Goal: Complete application form: Complete application form

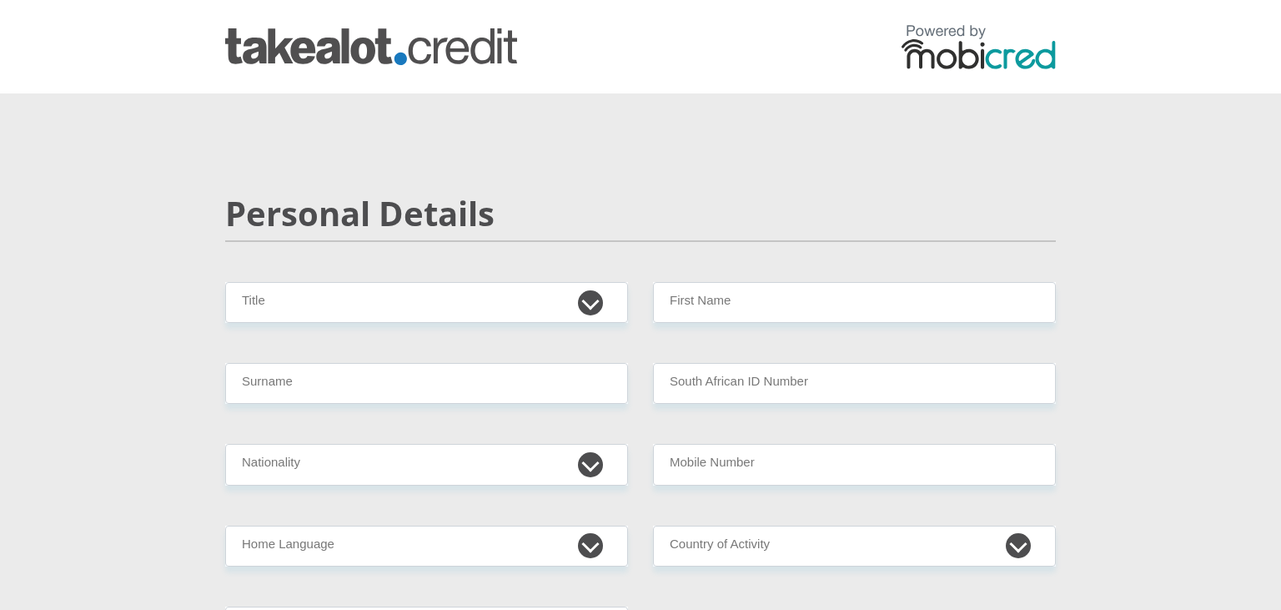
select select "Mrs"
click option "Mrs" at bounding box center [0, 0] width 0 height 0
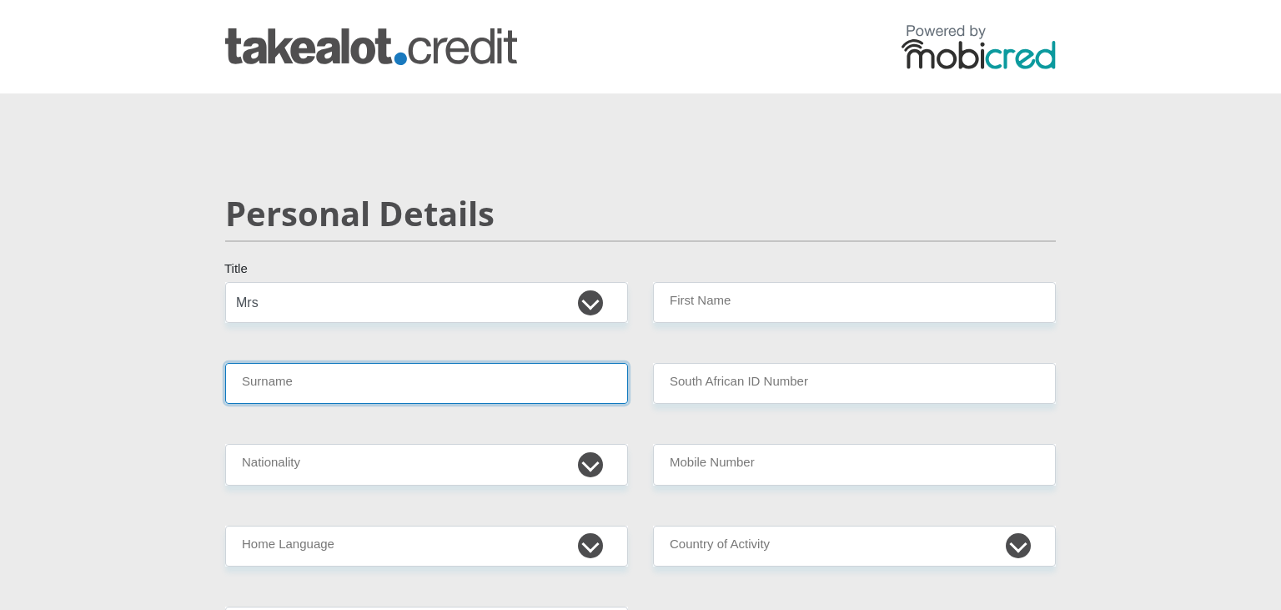
click at [359, 385] on input "Surname" at bounding box center [426, 383] width 403 height 41
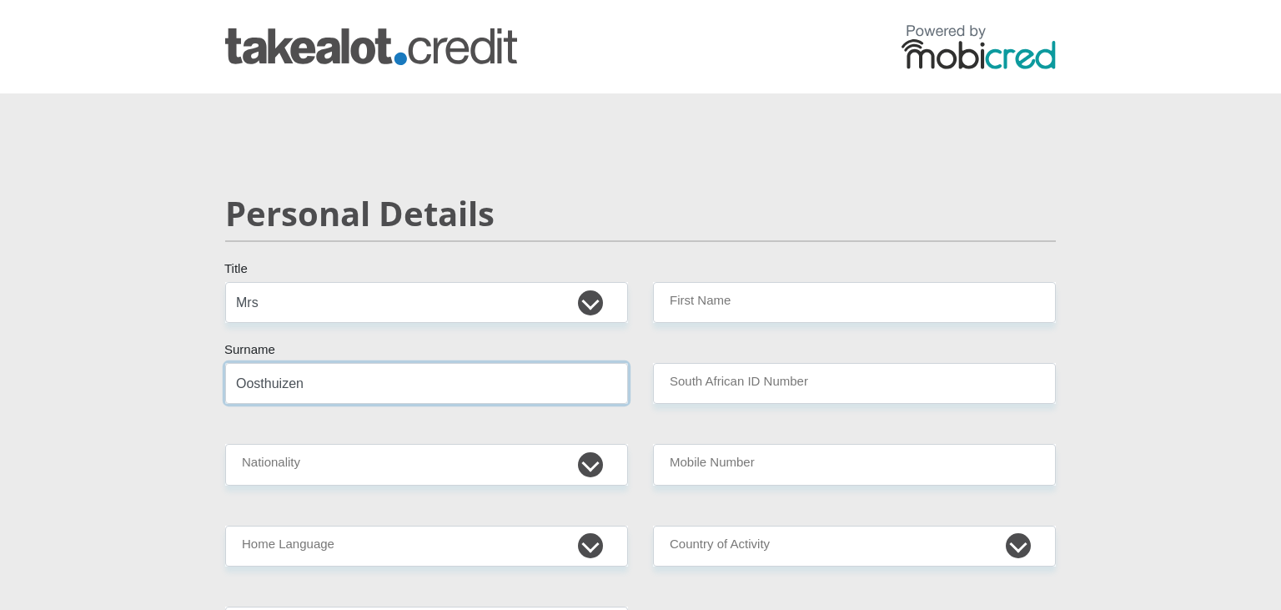
type input "Oosthuizen"
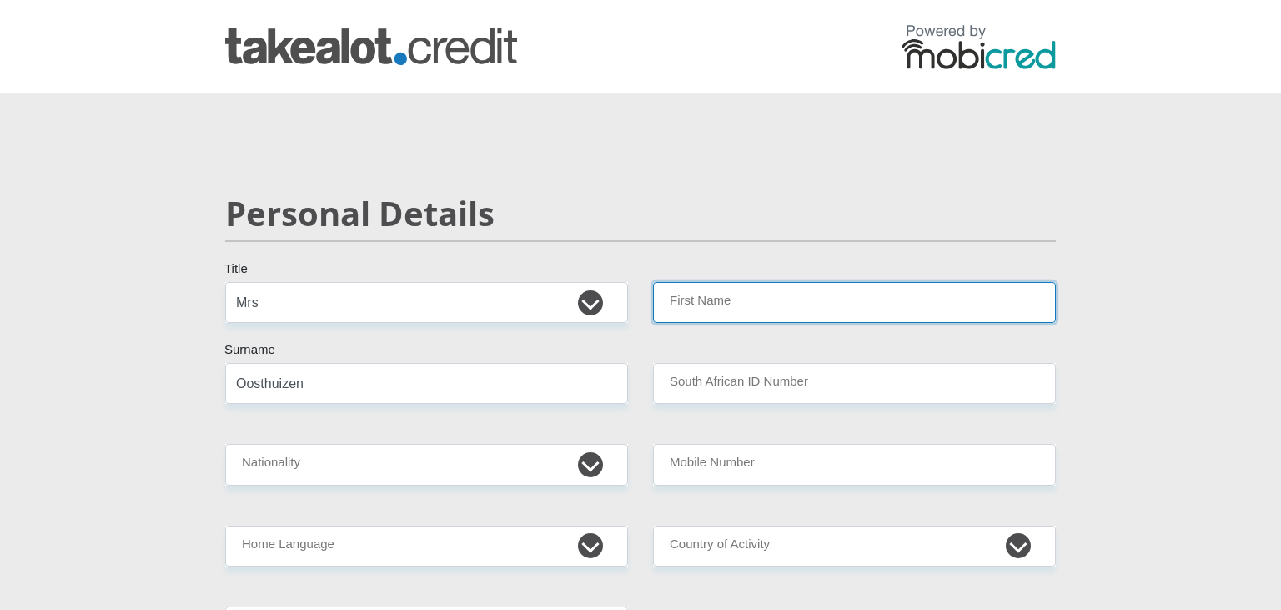
click at [766, 305] on input "First Name" at bounding box center [854, 302] width 403 height 41
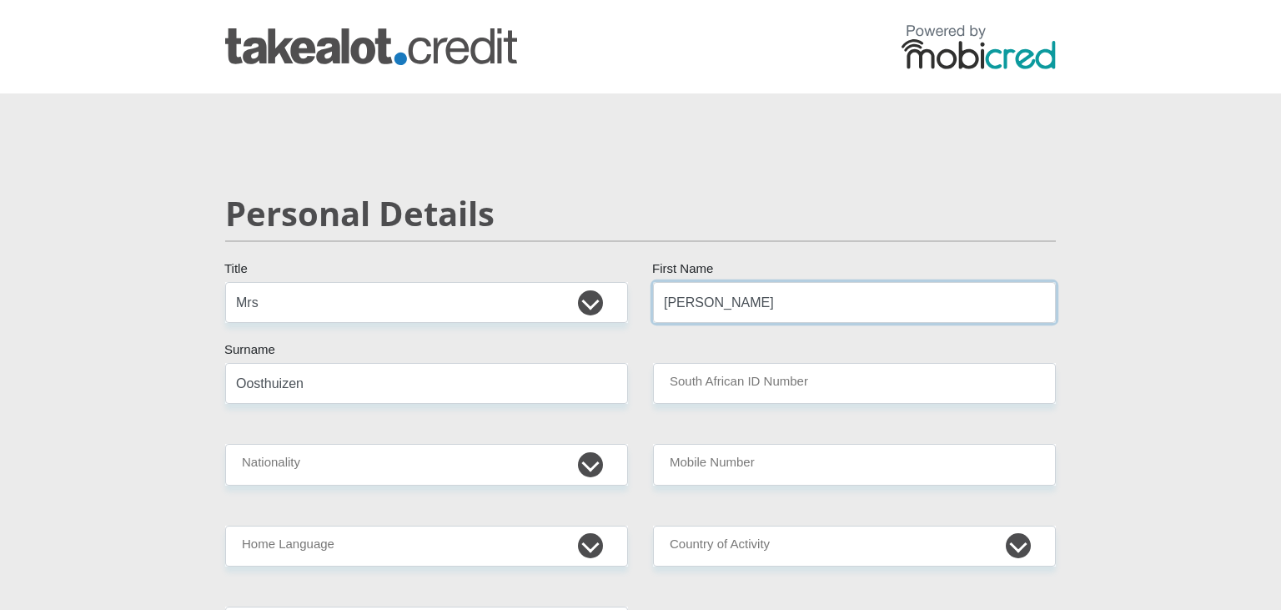
type input "Francis"
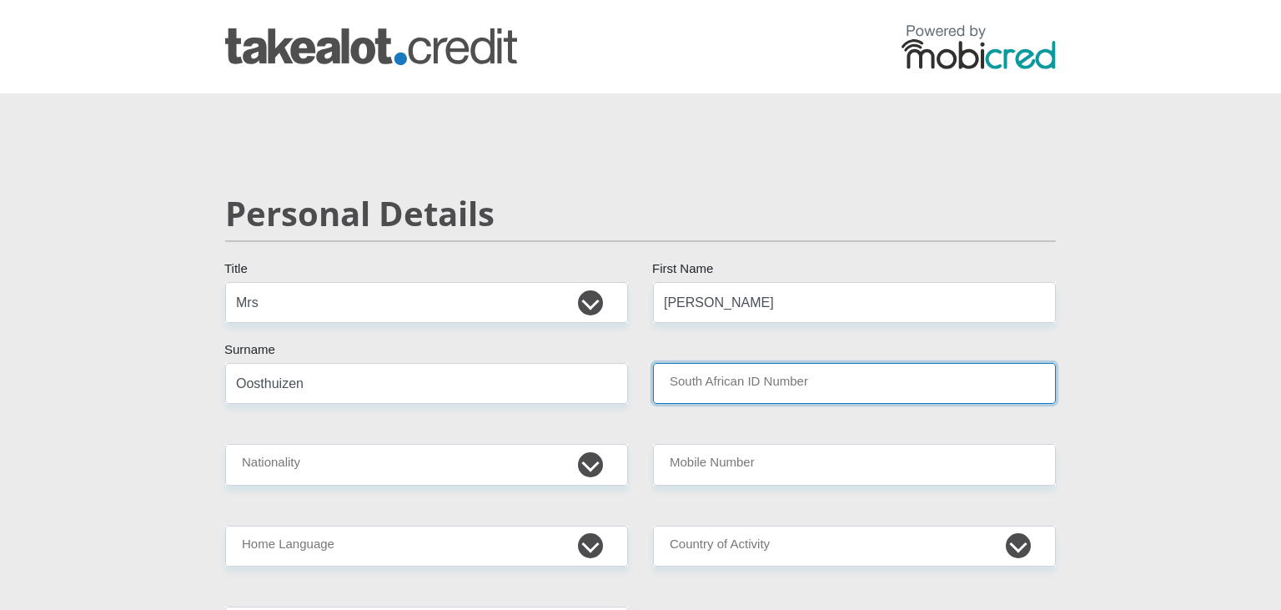
click at [723, 382] on input "South African ID Number" at bounding box center [854, 383] width 403 height 41
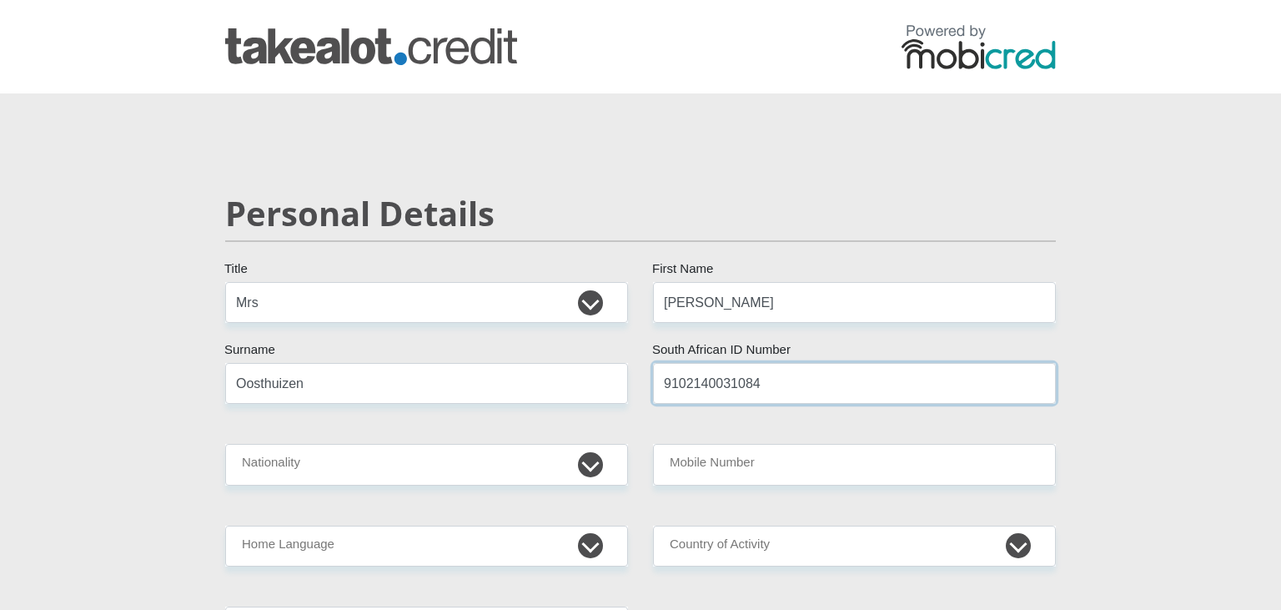
type input "9102140031084"
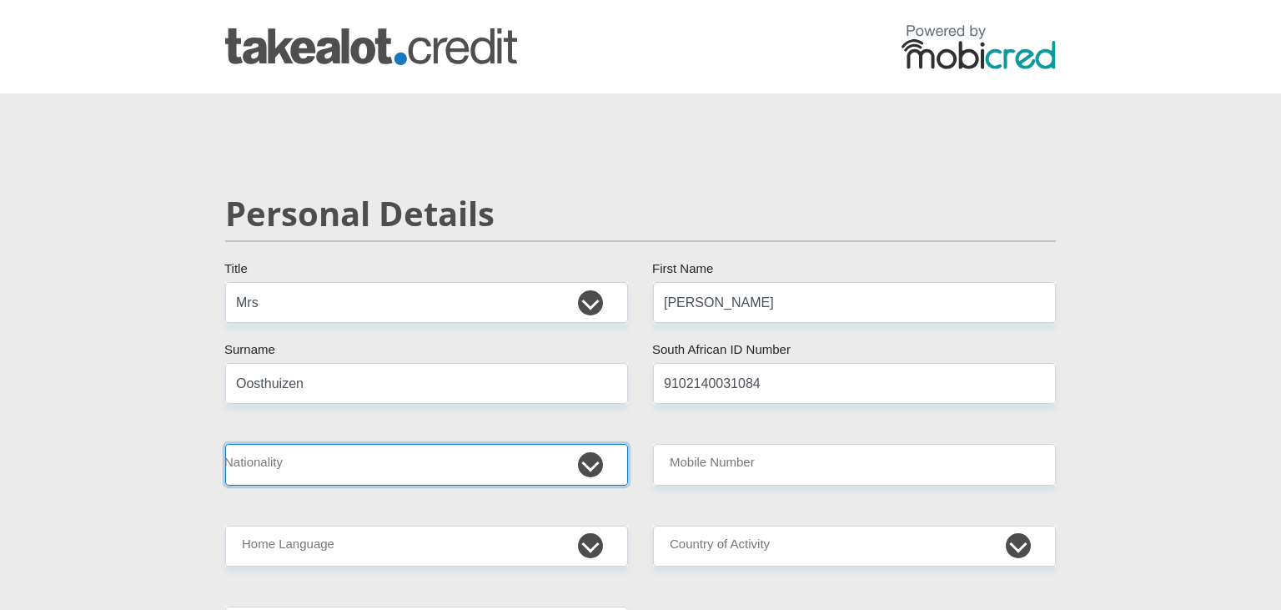
select select "ZAF"
click option "South Africa" at bounding box center [0, 0] width 0 height 0
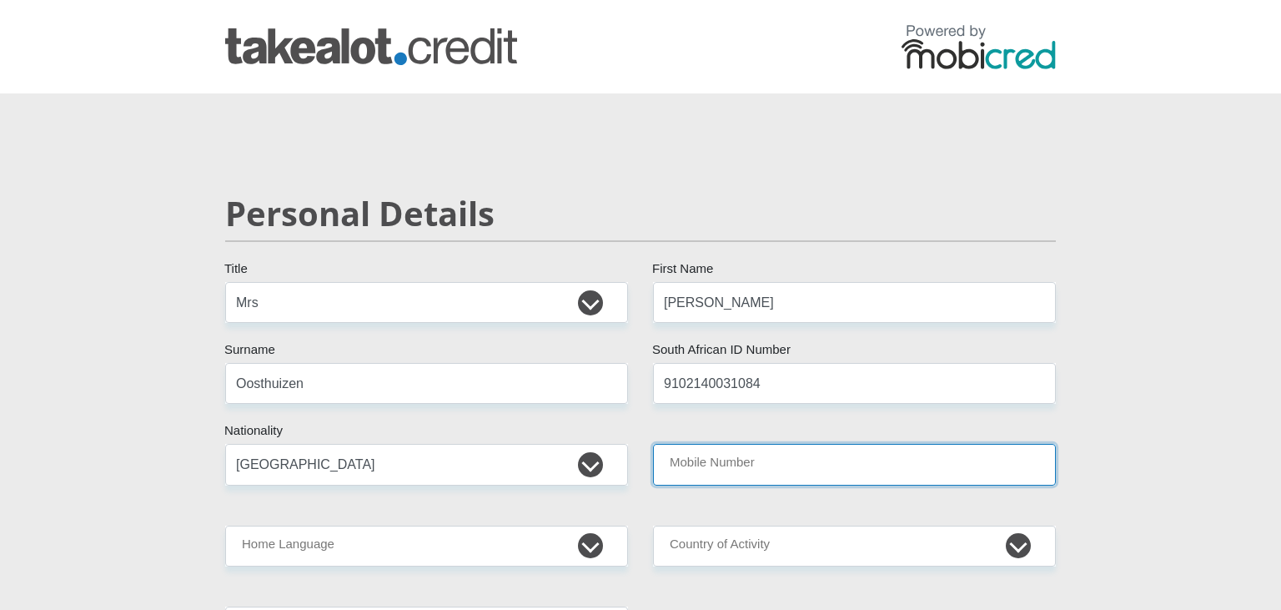
click at [756, 464] on input "Mobile Number" at bounding box center [854, 464] width 403 height 41
type input "0728402289"
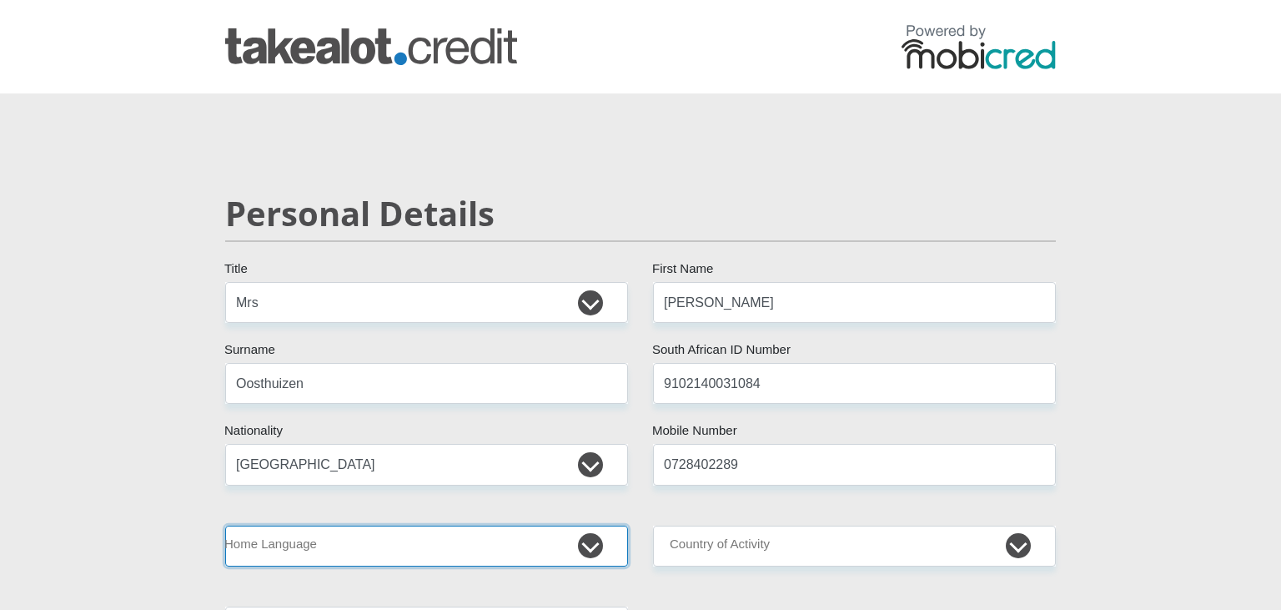
click at [225, 525] on select "Afrikaans English Sepedi South Ndebele Southern Sotho Swati Tsonga Tswana Venda…" at bounding box center [426, 545] width 403 height 41
select select "afr"
click option "Afrikaans" at bounding box center [0, 0] width 0 height 0
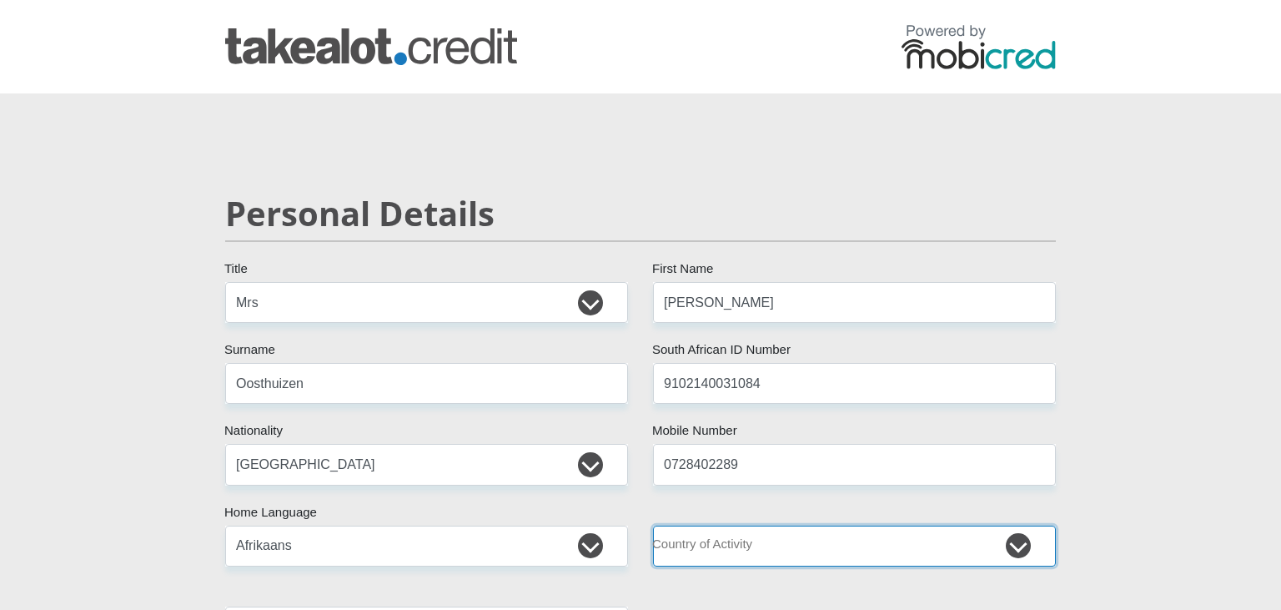
select select "ZAF"
click option "South Africa" at bounding box center [0, 0] width 0 height 0
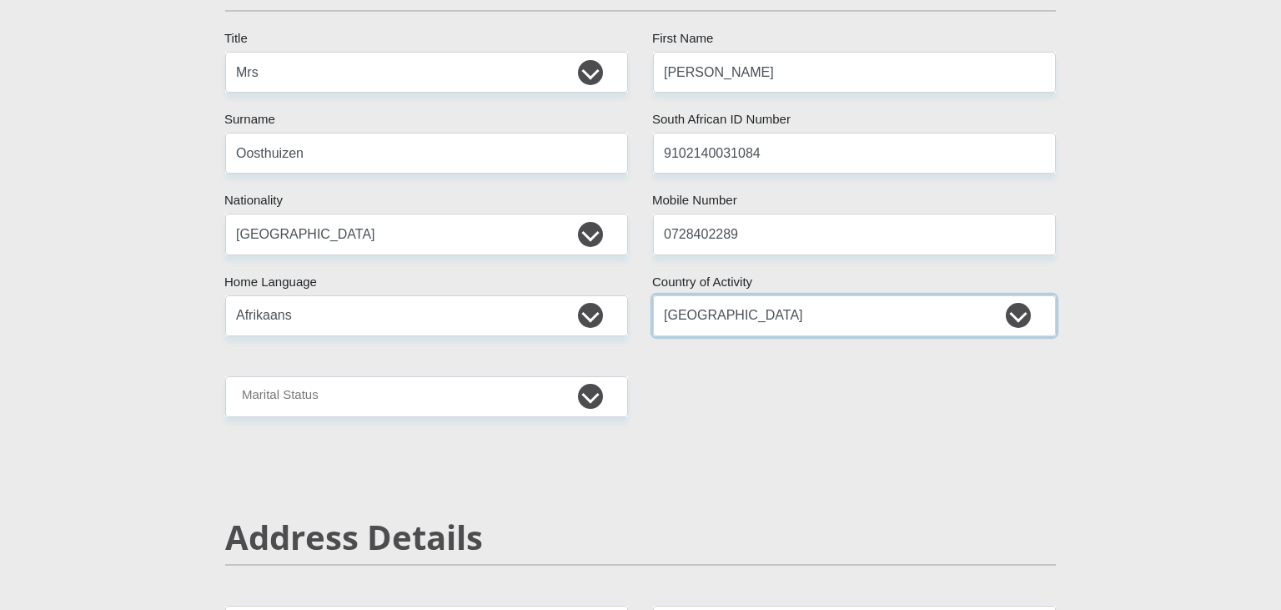
scroll to position [352, 0]
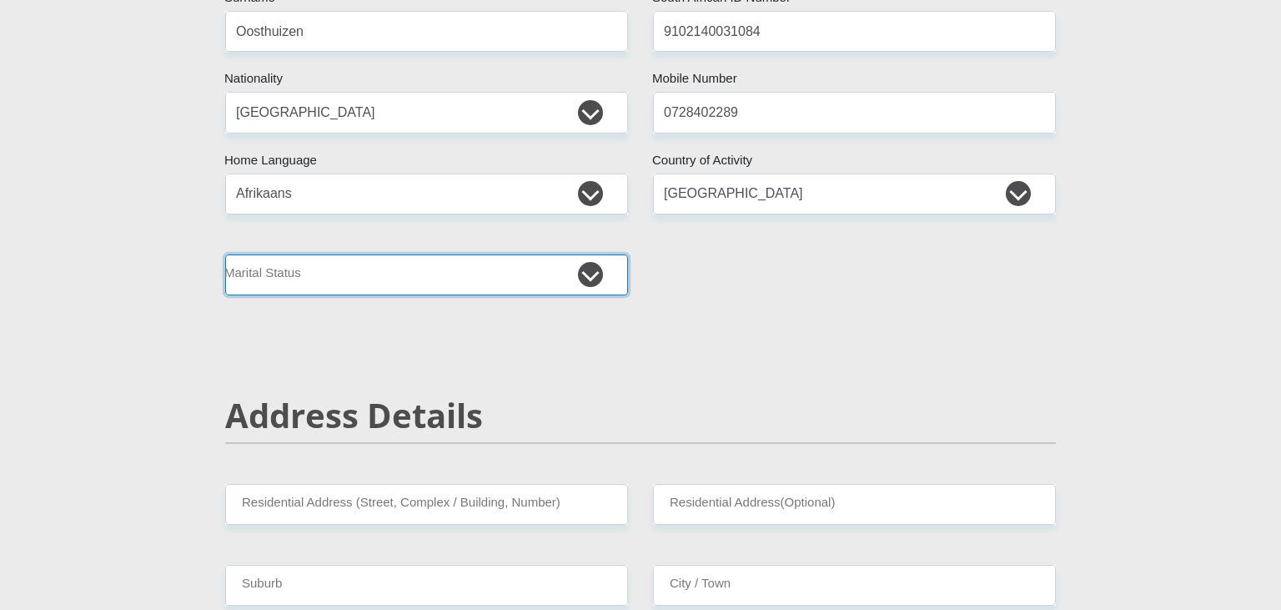
click at [225, 254] on select "Married ANC Single Divorced Widowed Married COP or Customary Law" at bounding box center [426, 274] width 403 height 41
select select "1"
click option "Married ANC" at bounding box center [0, 0] width 0 height 0
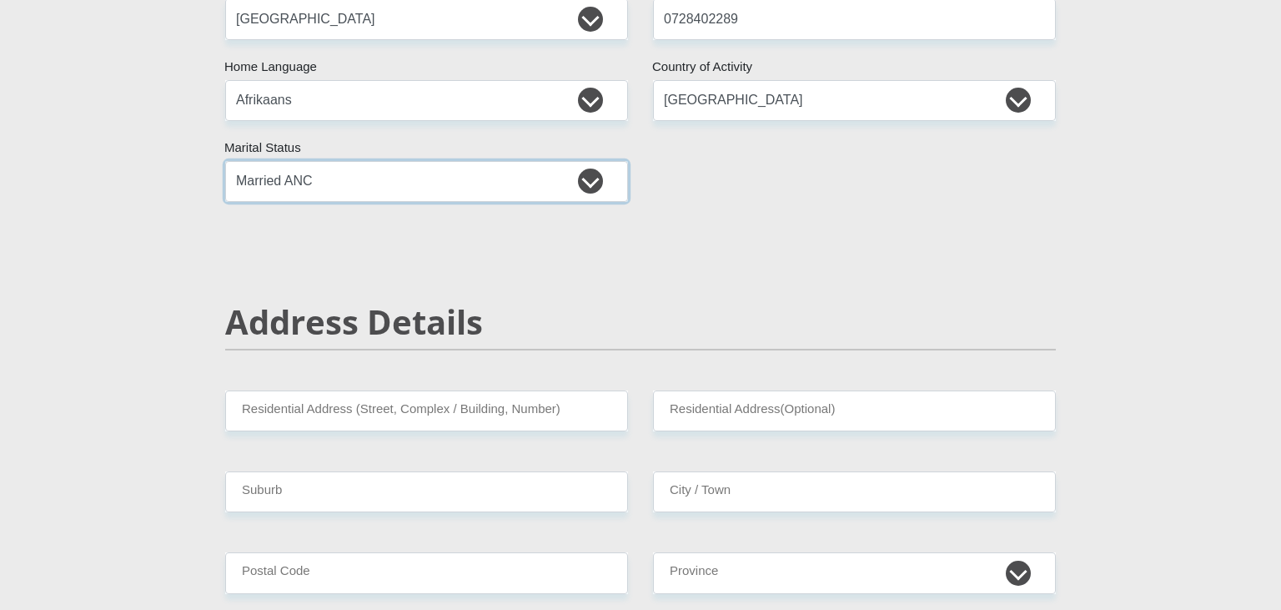
scroll to position [528, 0]
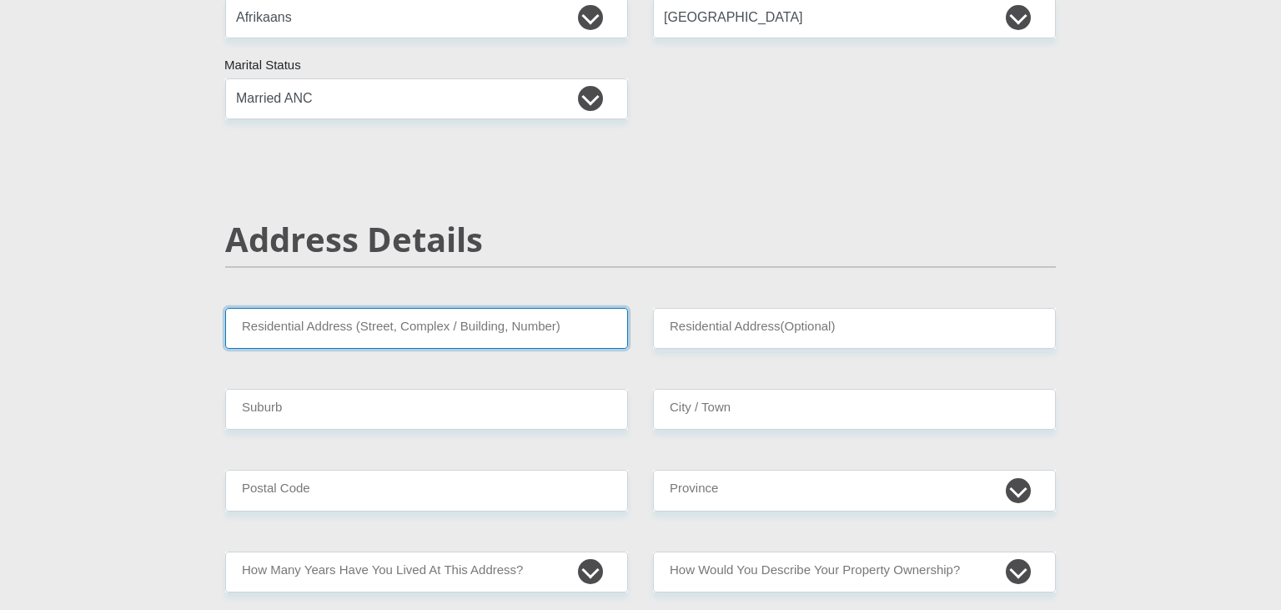
click at [505, 329] on input "Residential Address (Street, Complex / Building, Number)" at bounding box center [426, 328] width 403 height 41
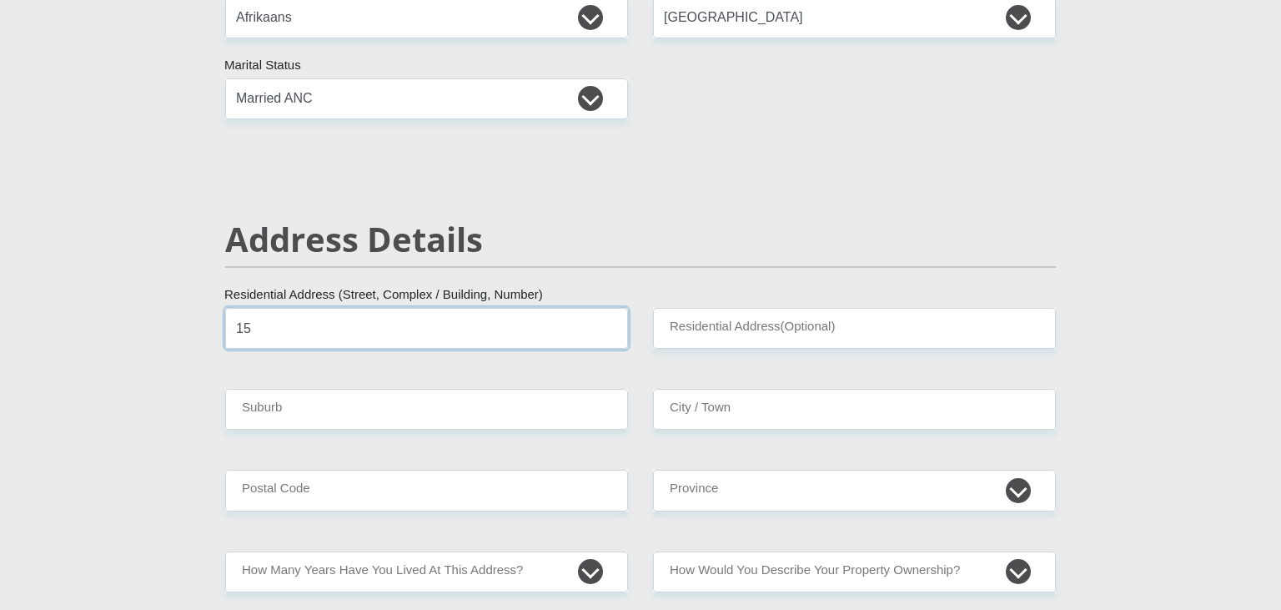
click at [543, 322] on input "15" at bounding box center [426, 328] width 403 height 41
type input "15"
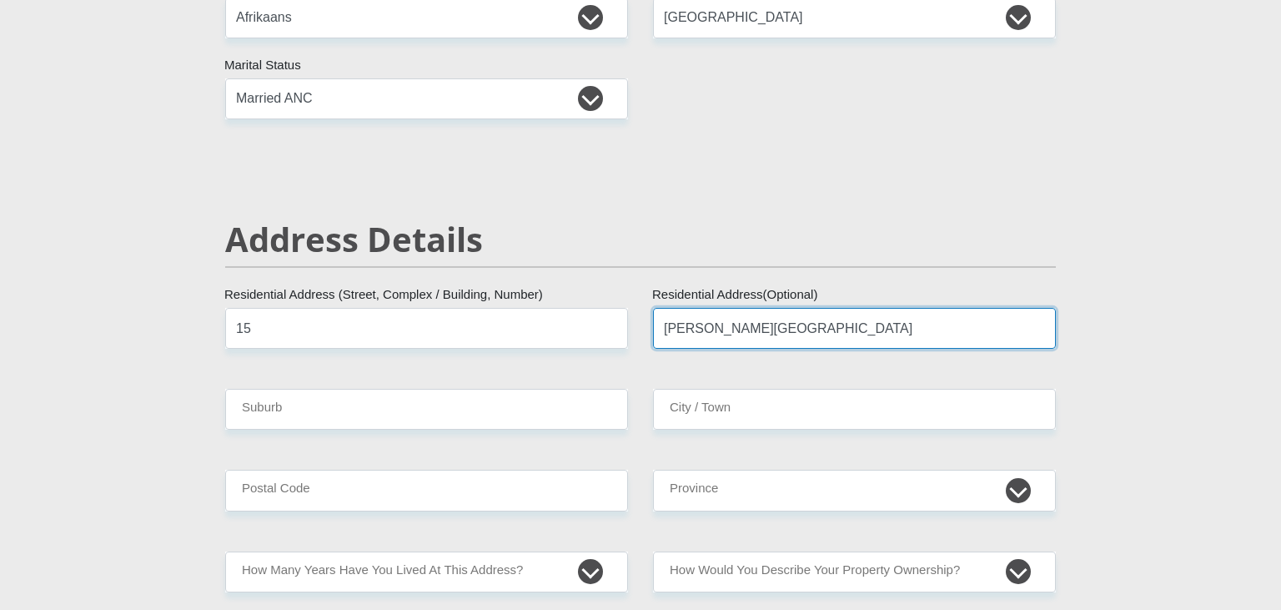
type input "Lewis Avenue"
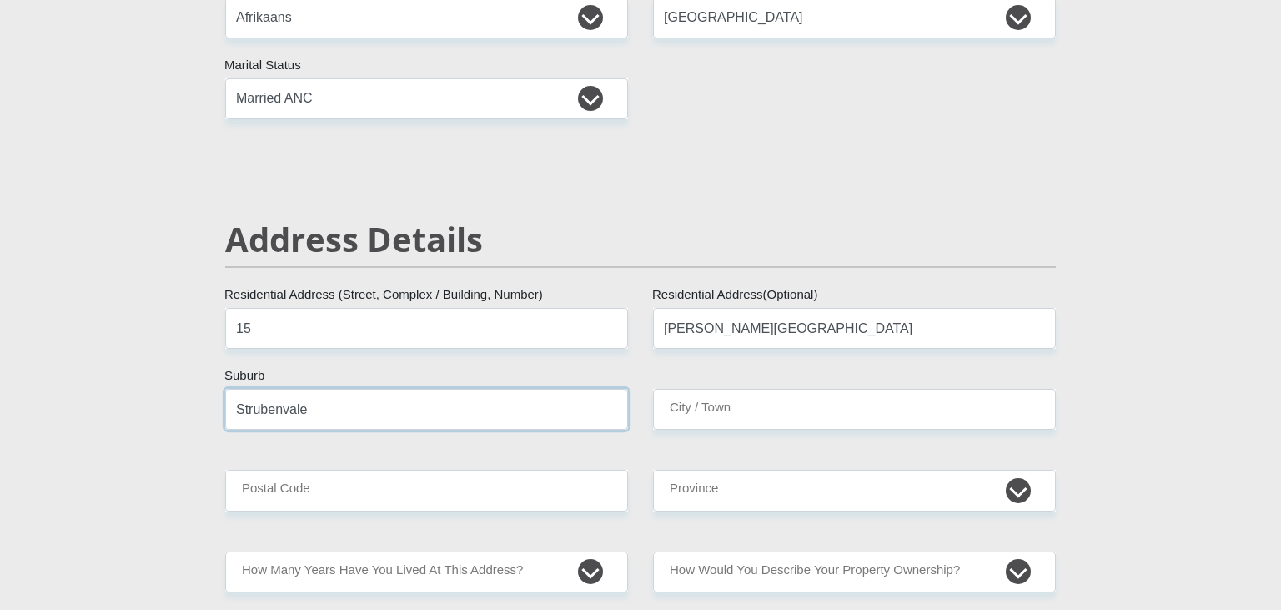
type input "Strubenvale"
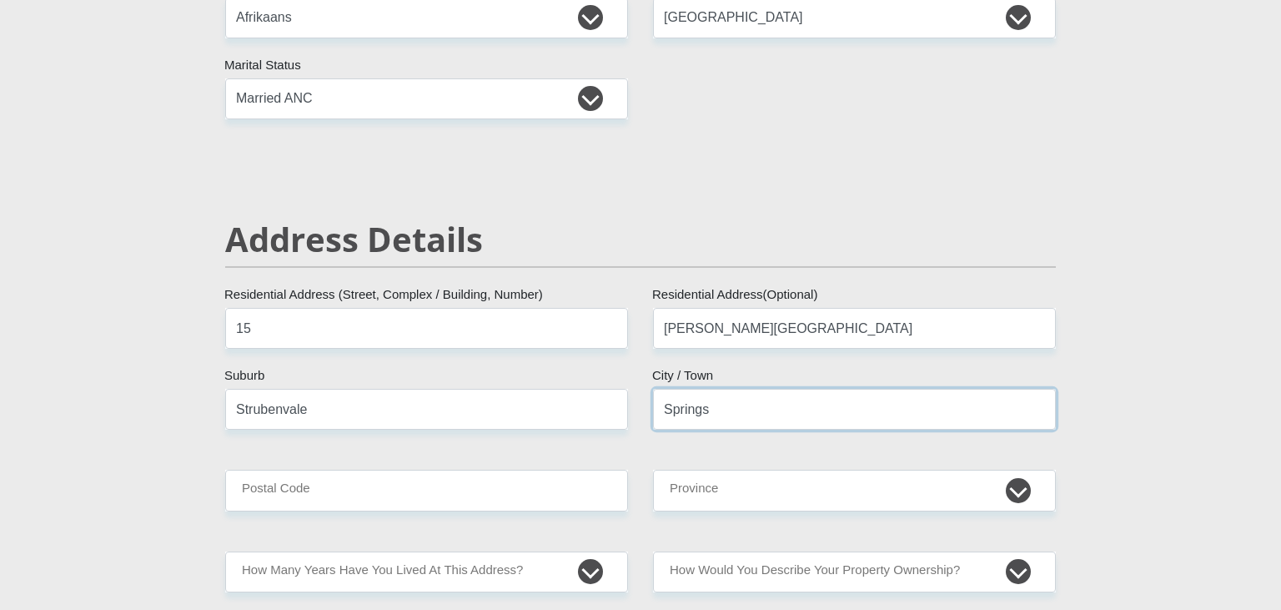
type input "Springs"
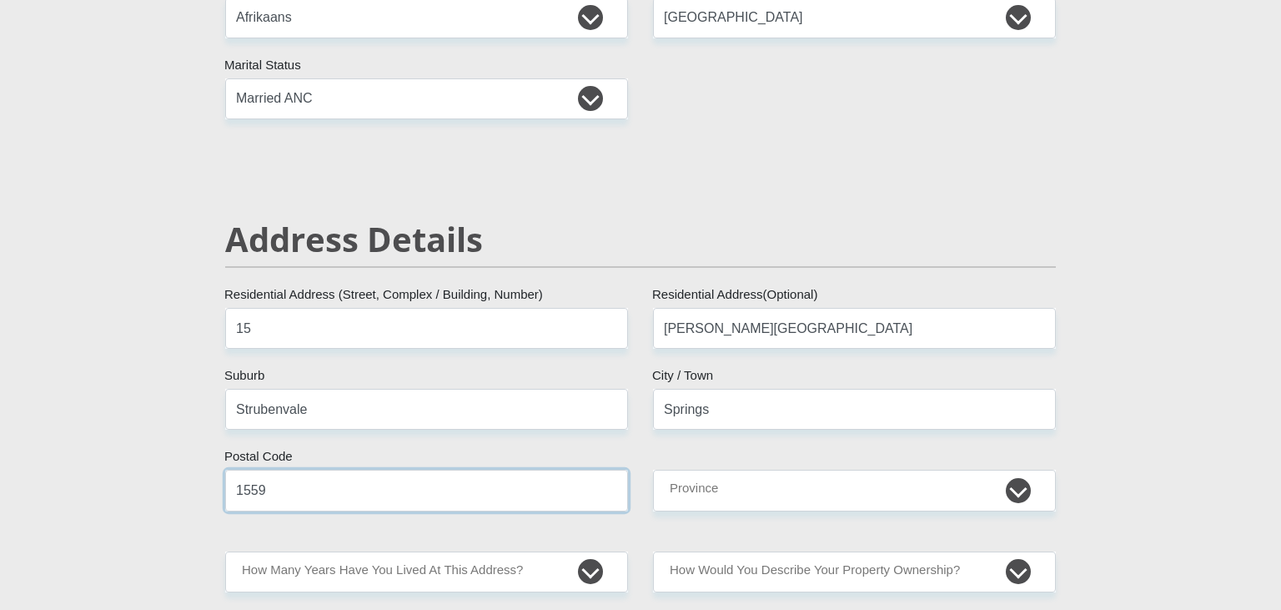
type input "1559"
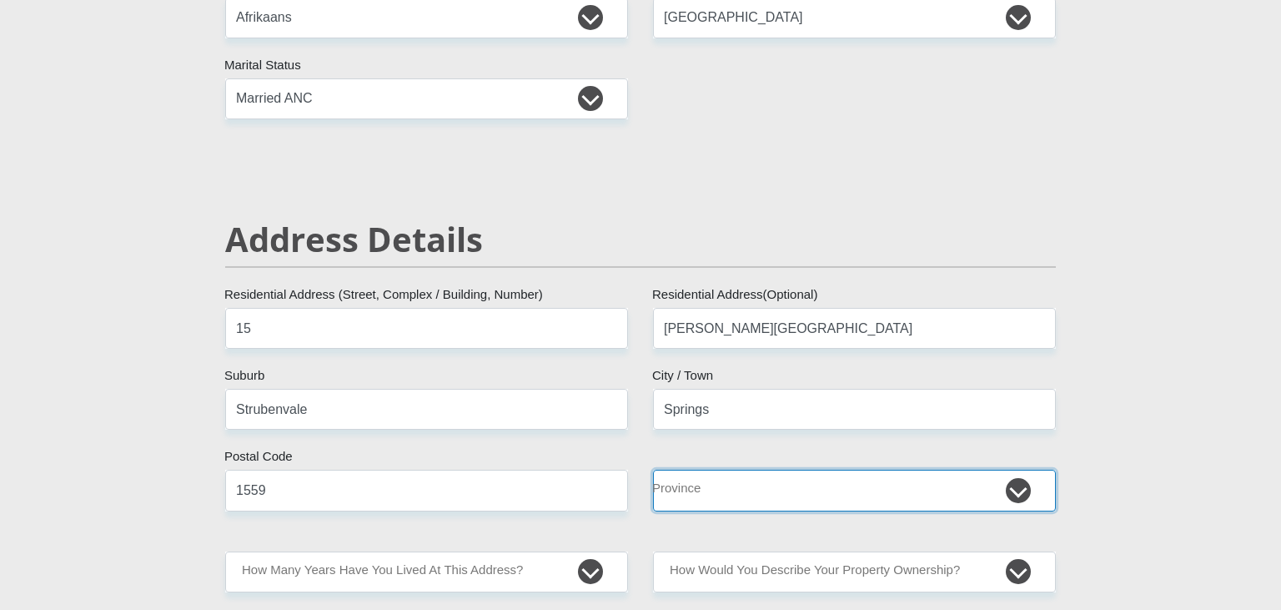
click at [653, 469] on select "Eastern Cape Free State Gauteng KwaZulu-Natal Limpopo Mpumalanga Northern Cape …" at bounding box center [854, 489] width 403 height 41
select select "Gauteng"
click option "Gauteng" at bounding box center [0, 0] width 0 height 0
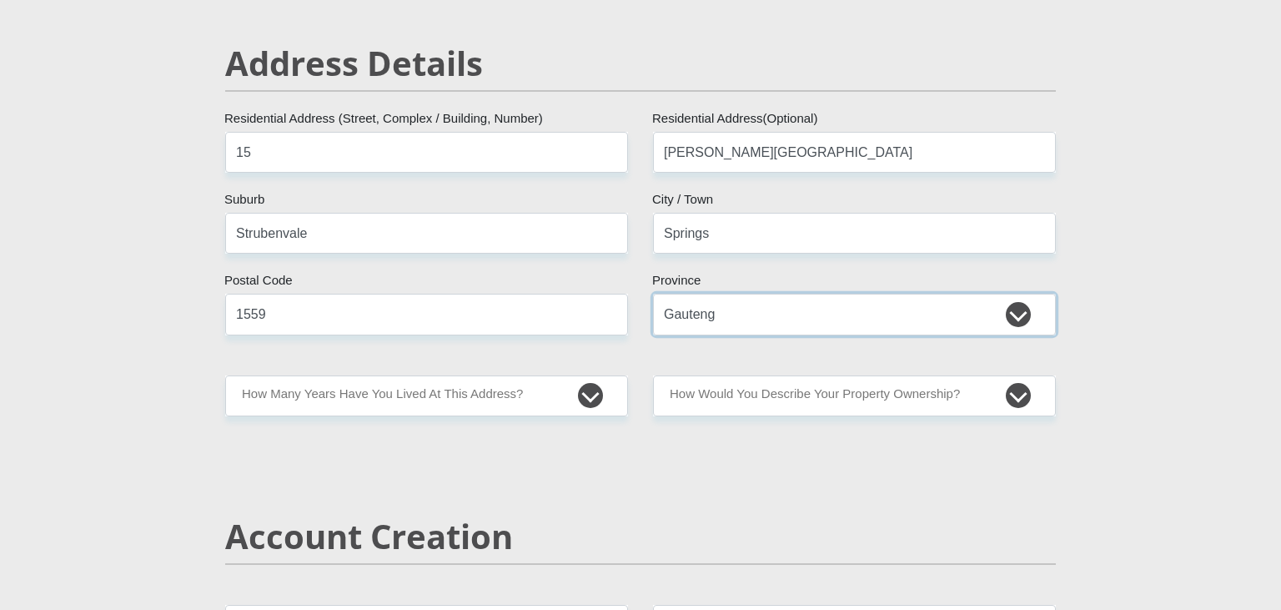
scroll to position [704, 0]
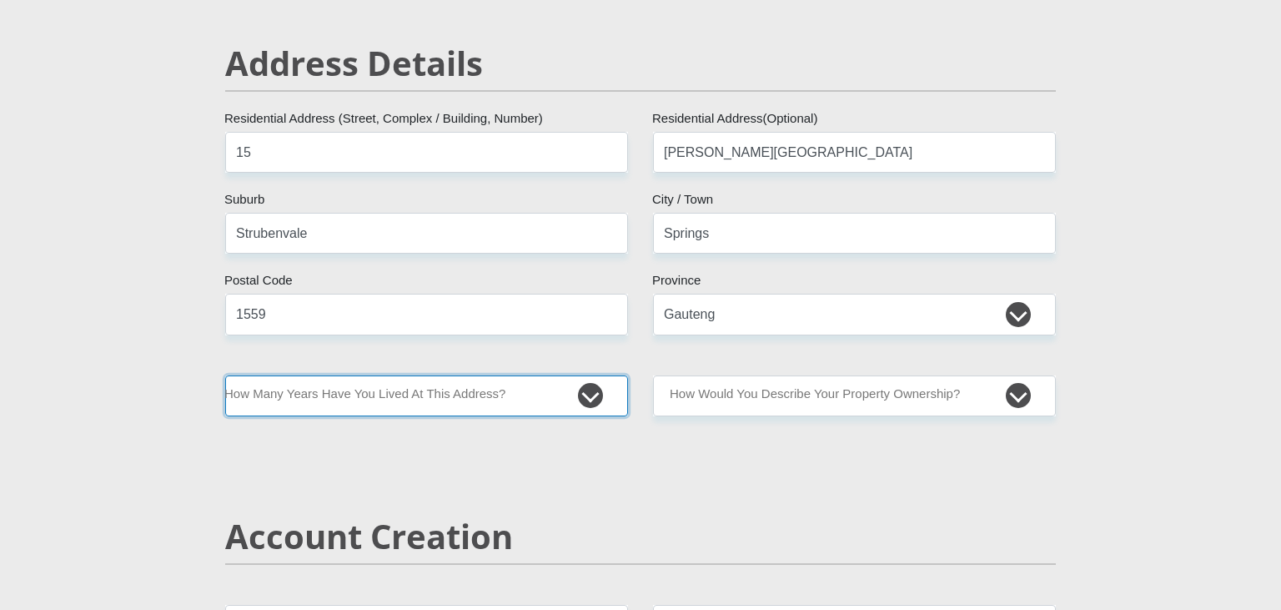
select select "2"
click option "1-3 years" at bounding box center [0, 0] width 0 height 0
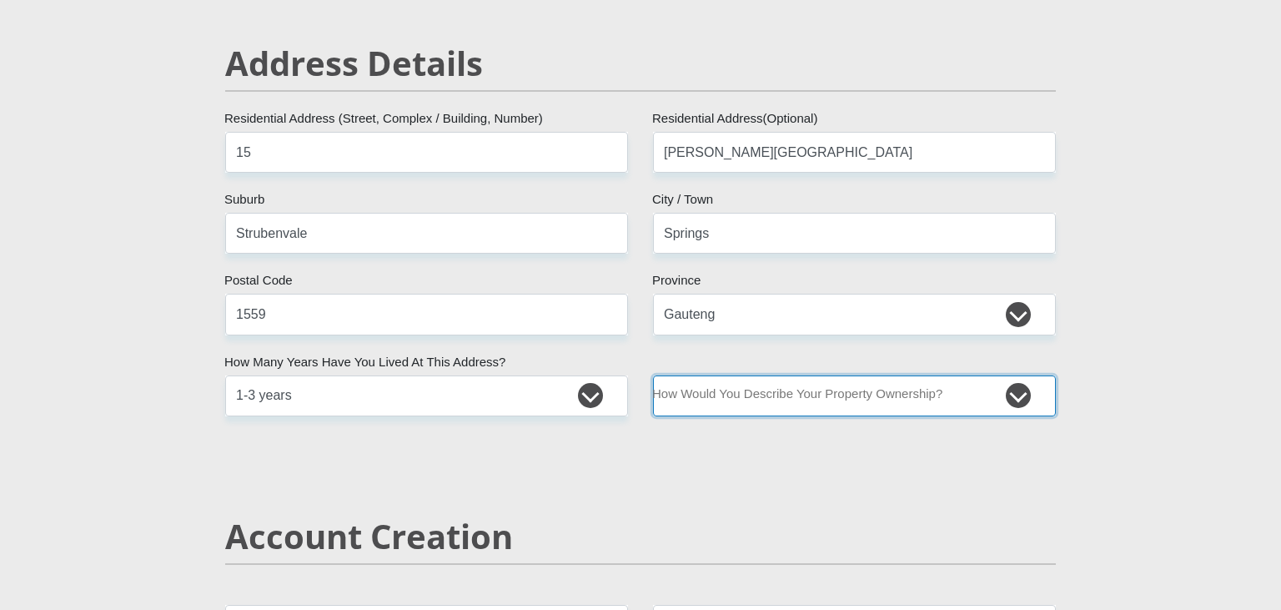
select select "Rented"
click option "Rented" at bounding box center [0, 0] width 0 height 0
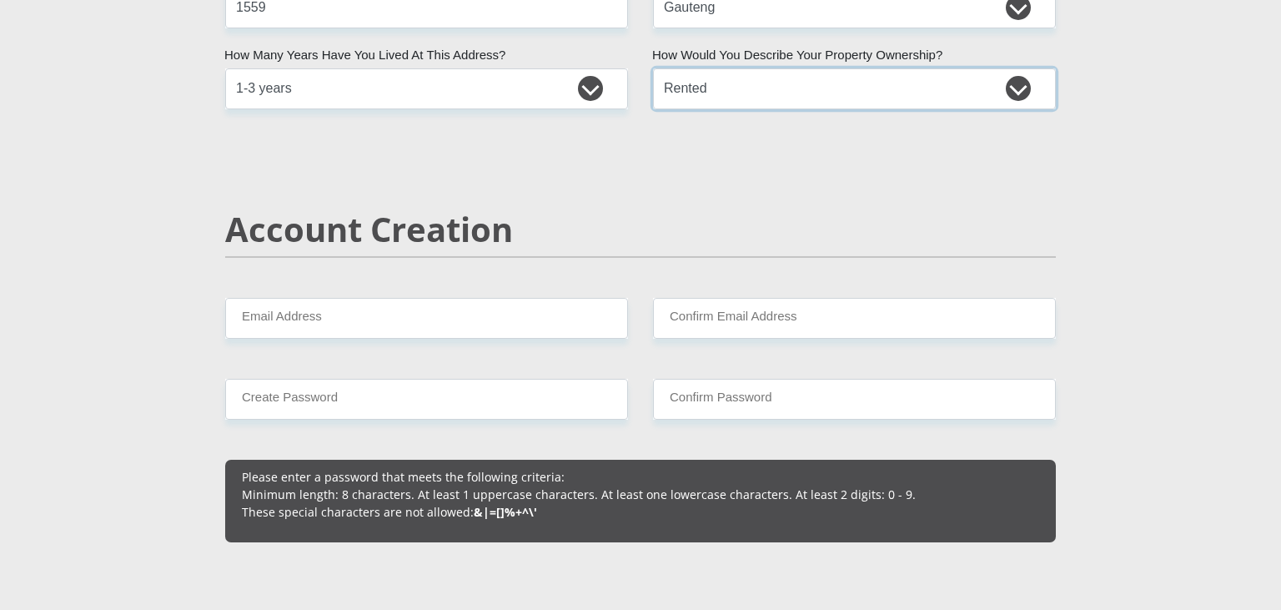
scroll to position [1057, 0]
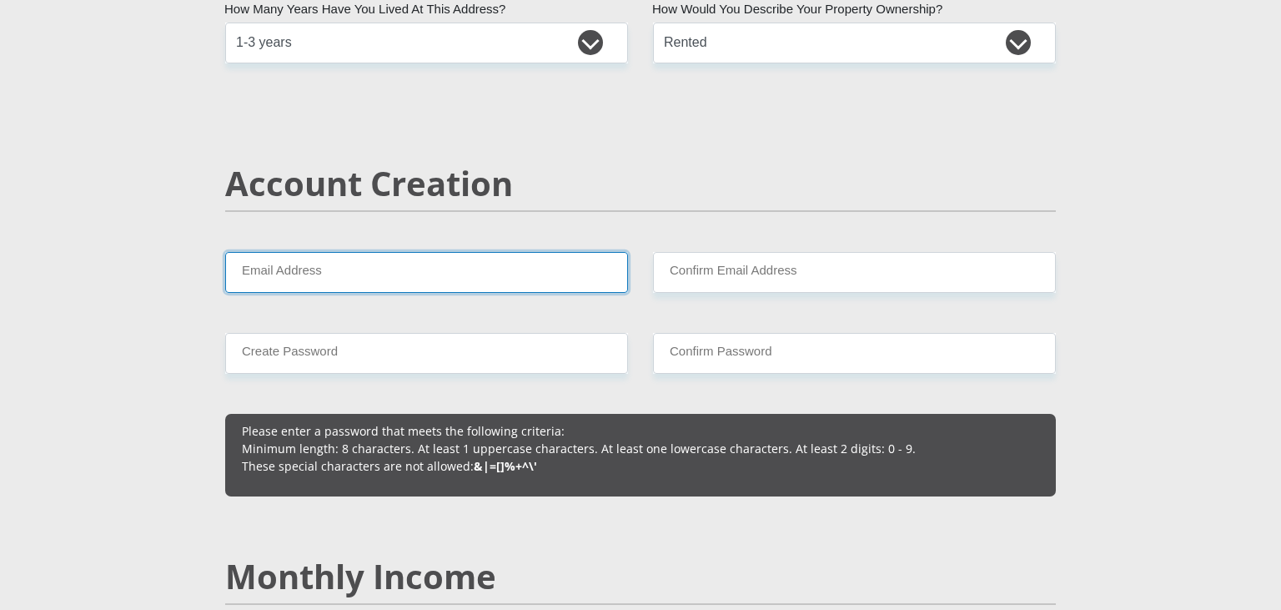
click at [445, 287] on input "Email Address" at bounding box center [426, 272] width 403 height 41
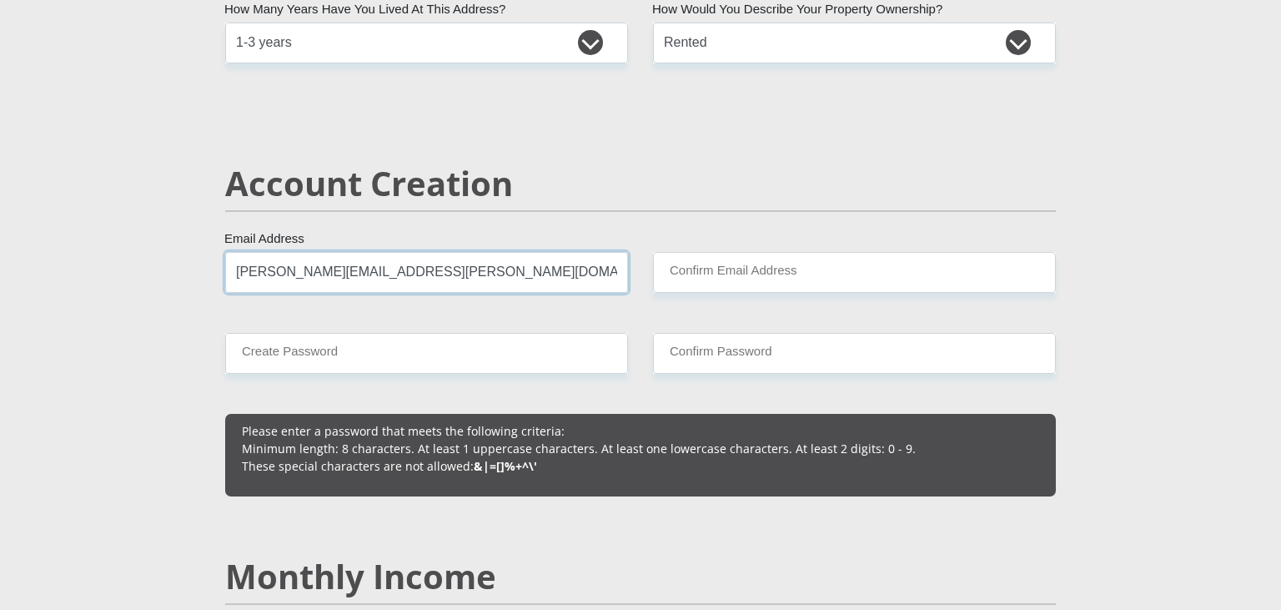
type input "otto.francis@ymail.com"
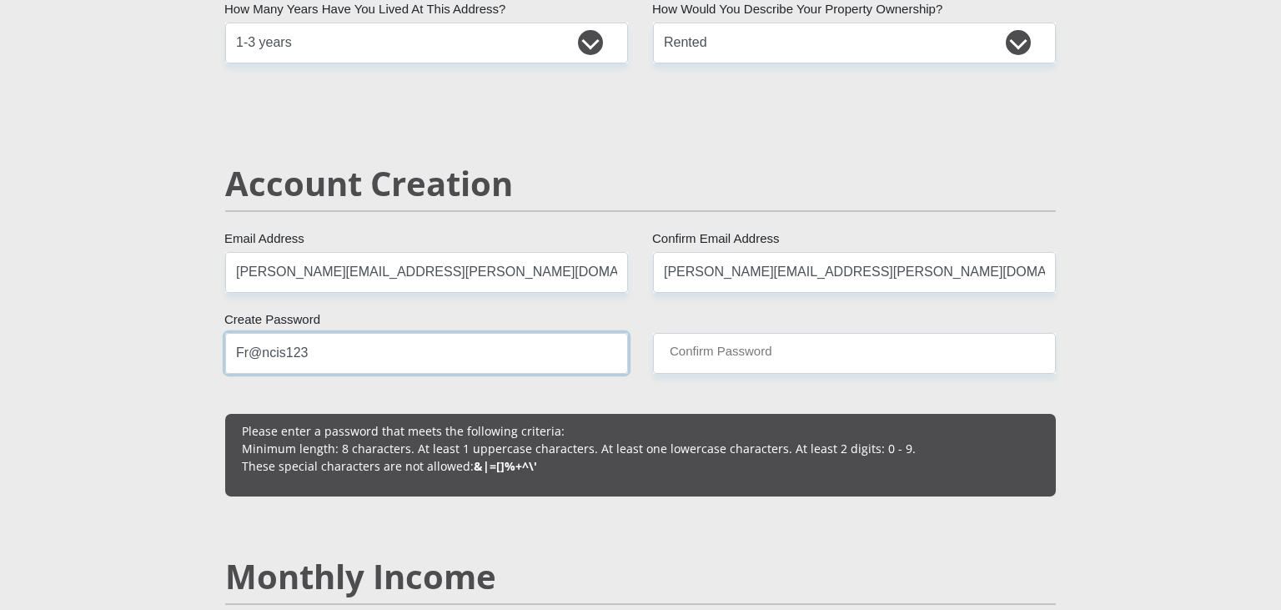
type input "Fr@ncis123"
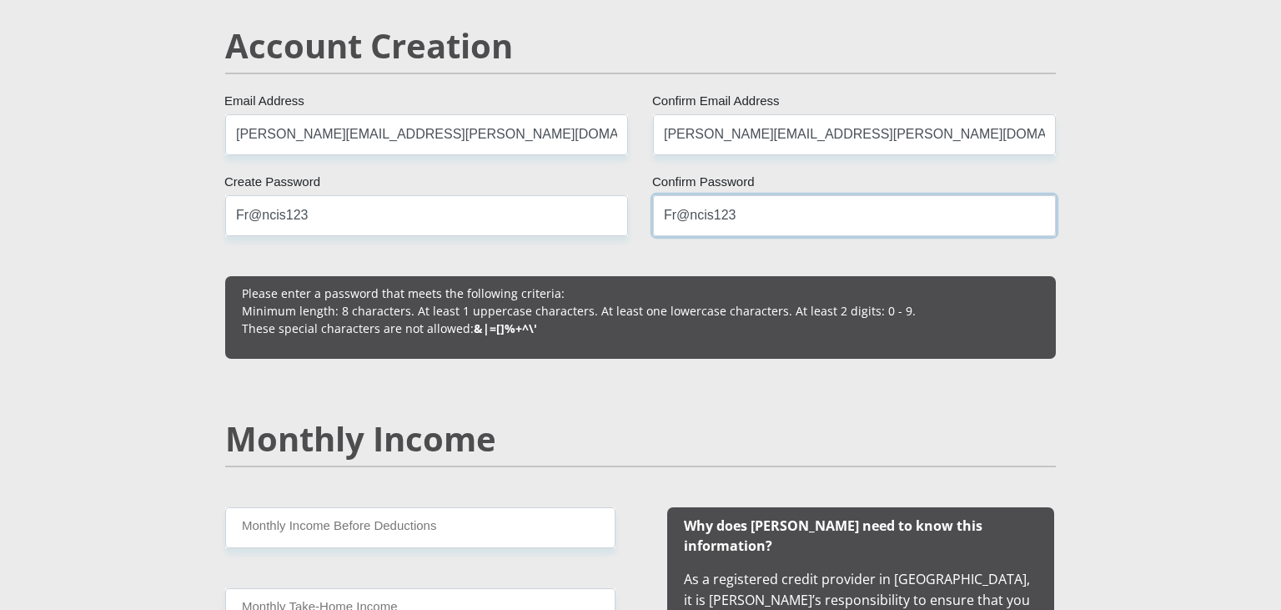
scroll to position [1233, 0]
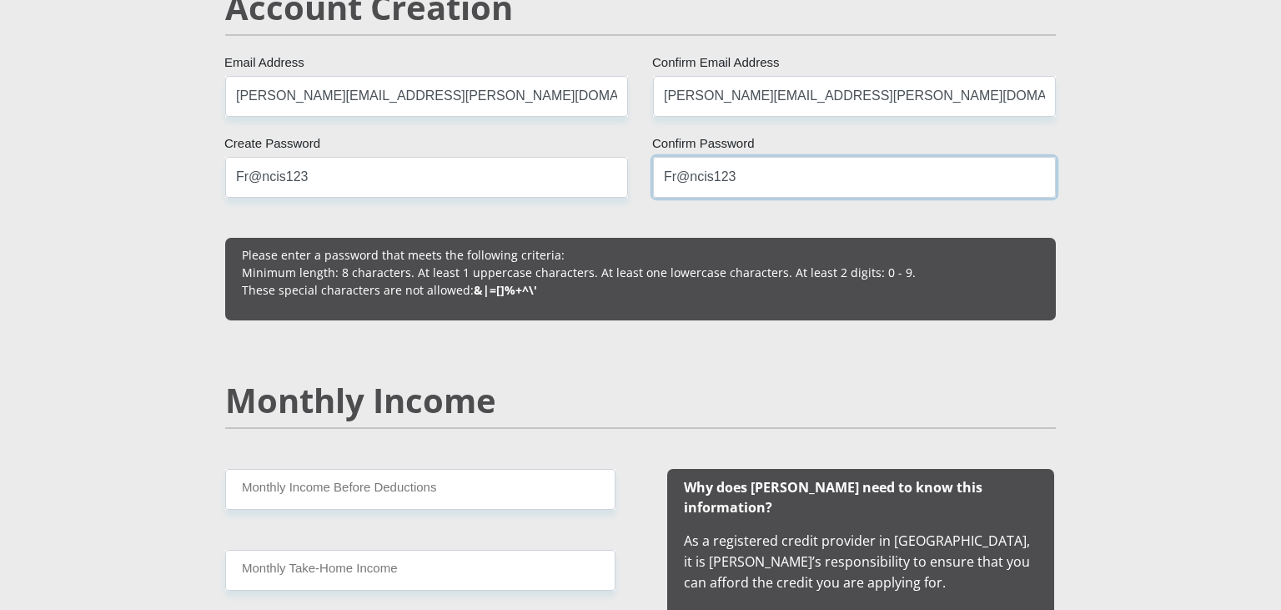
type input "Fr@ncis123"
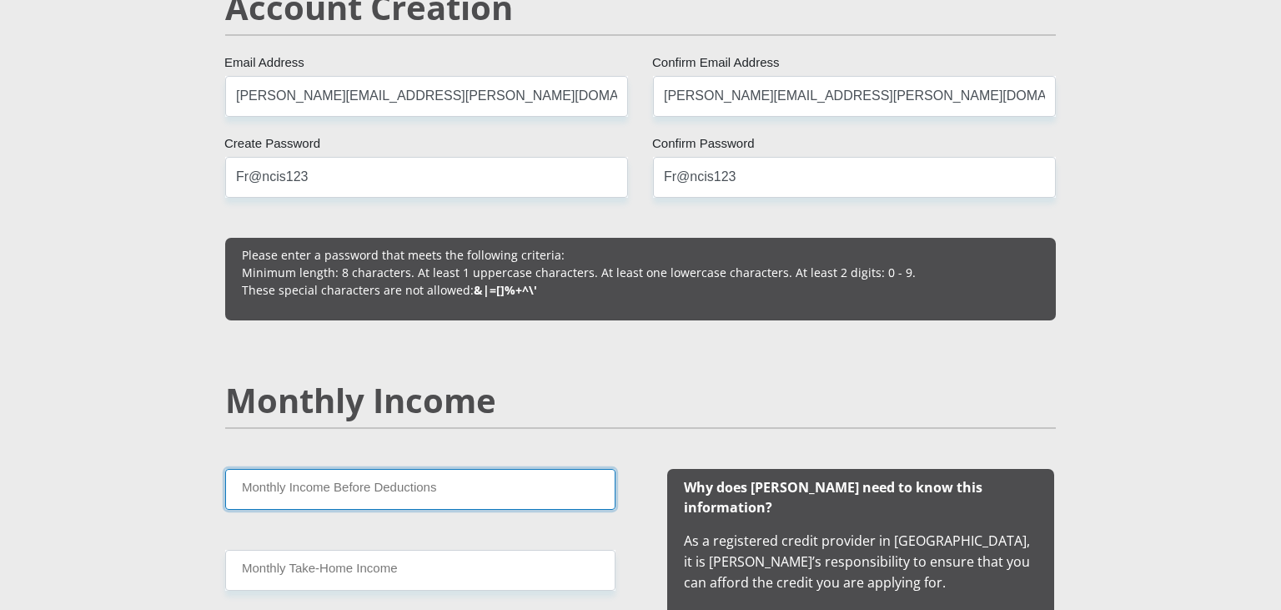
click at [449, 476] on input "Monthly Income Before Deductions" at bounding box center [420, 489] width 390 height 41
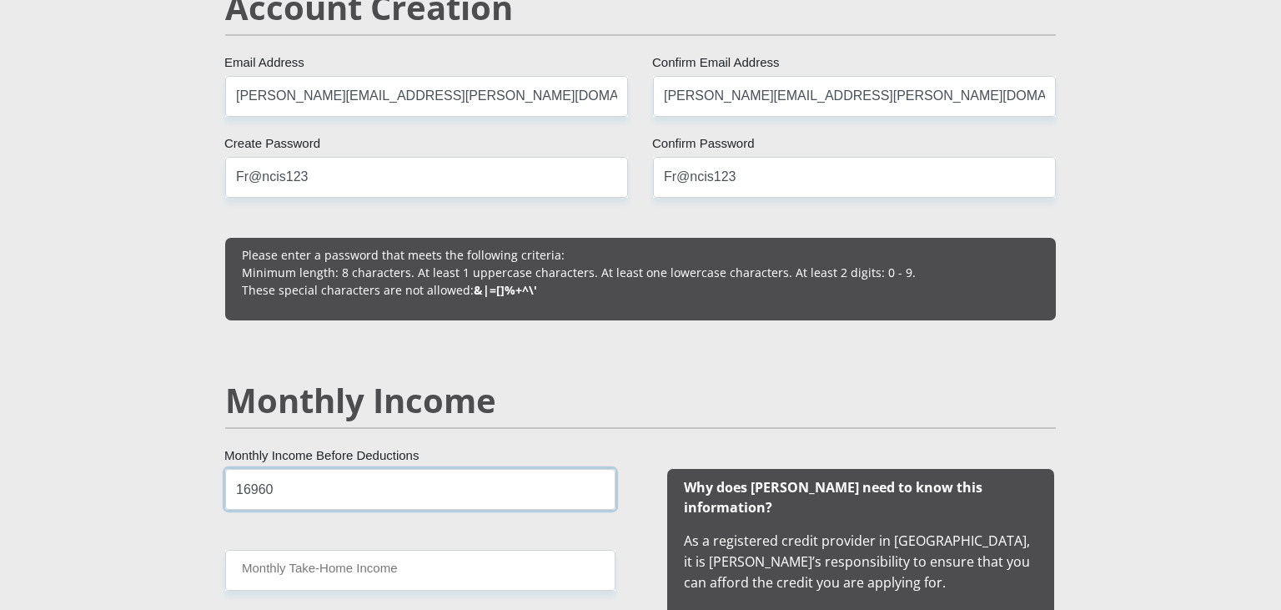
type input "16960"
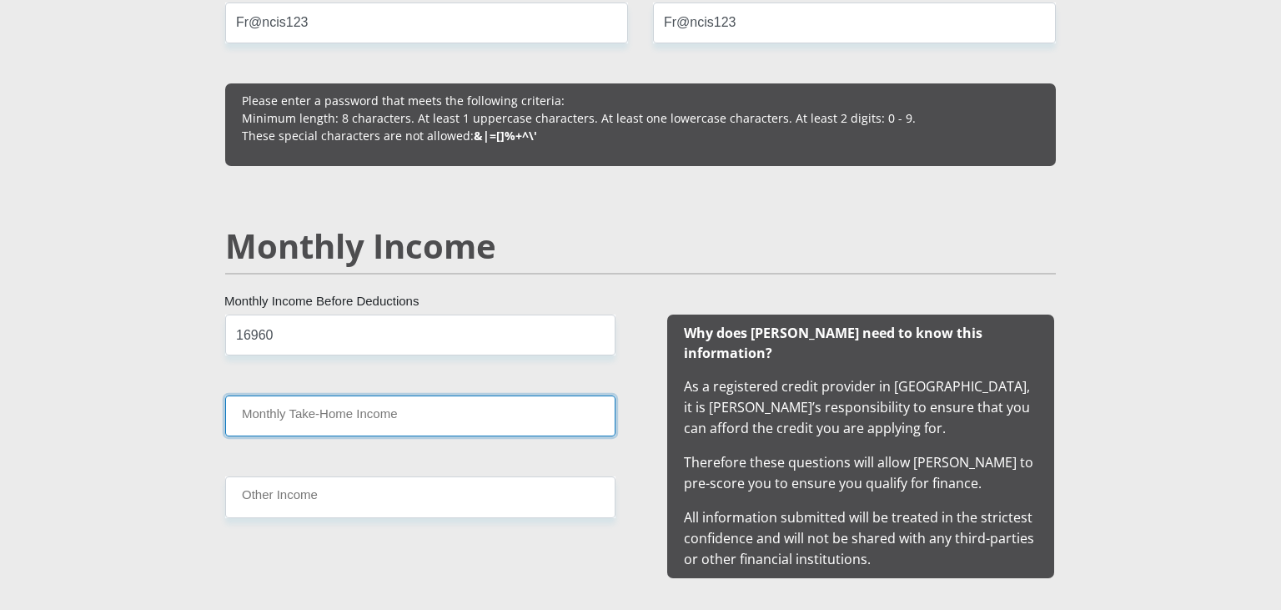
scroll to position [1408, 0]
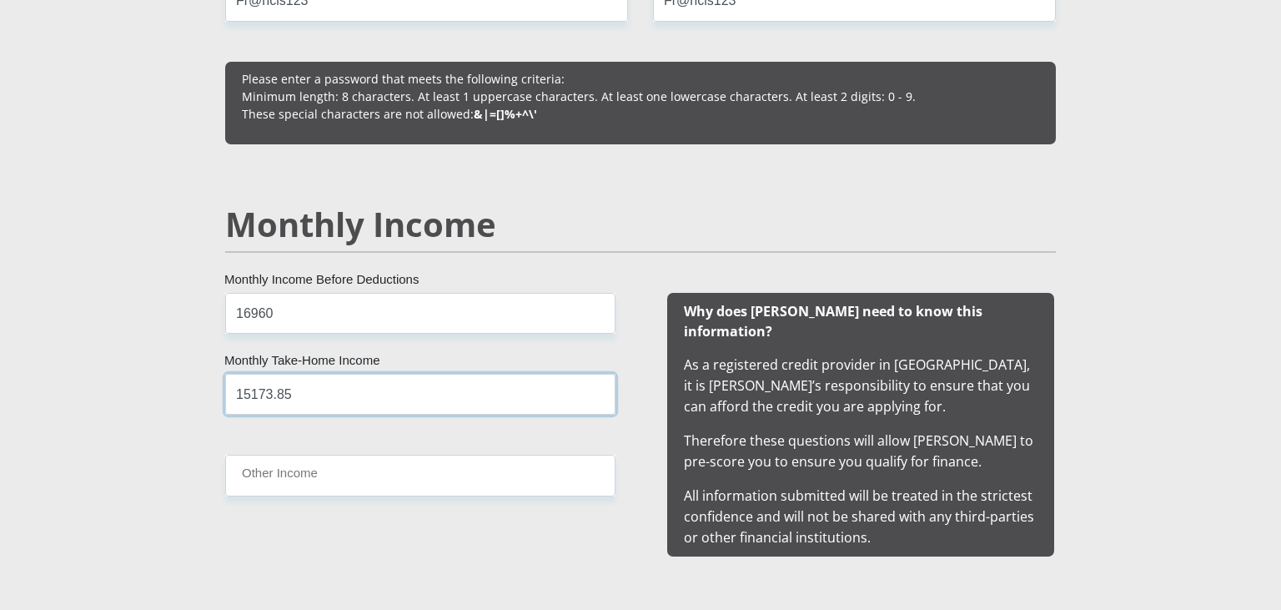
type input "15173.85"
click at [485, 474] on input "Other Income" at bounding box center [420, 474] width 390 height 41
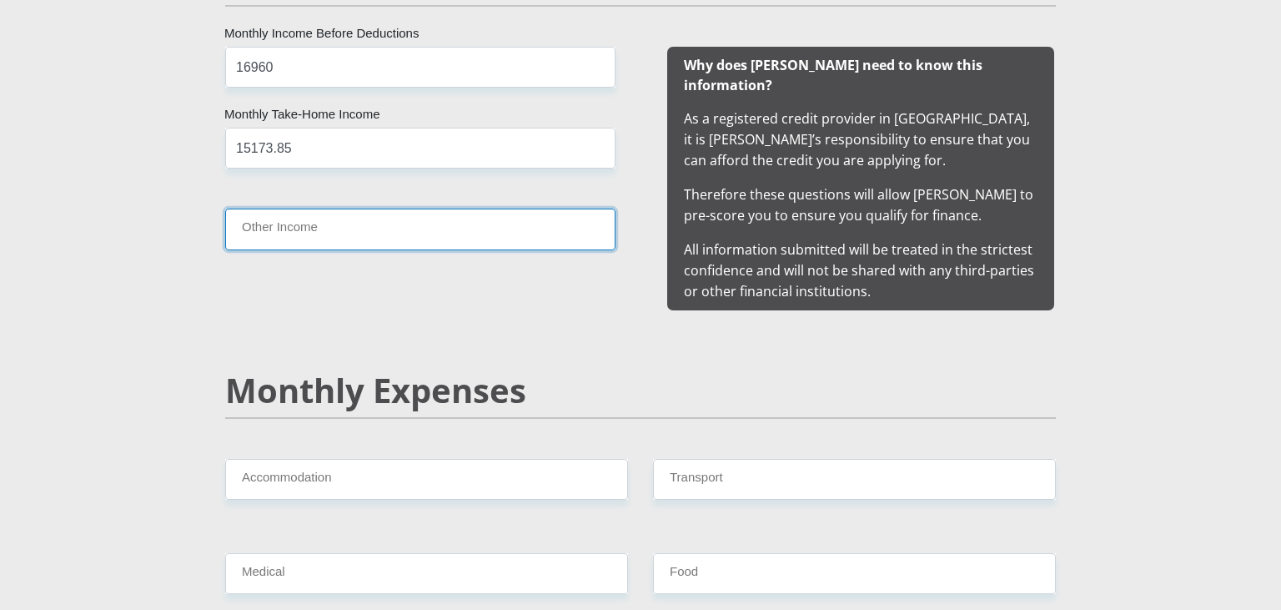
scroll to position [1673, 0]
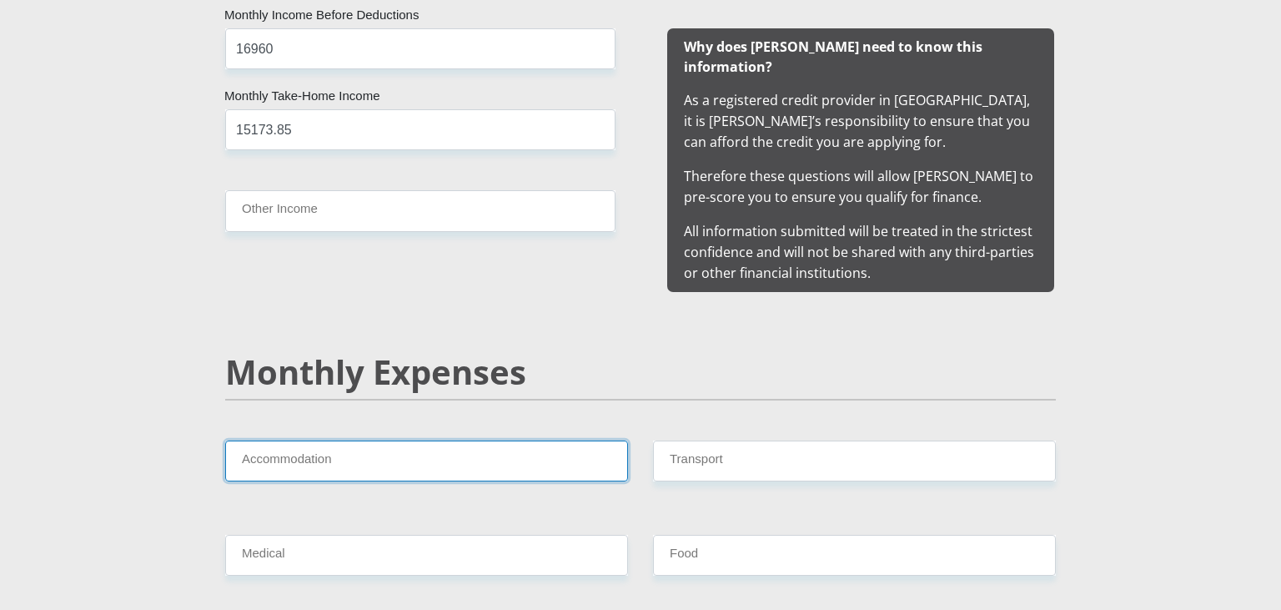
click at [492, 441] on input "Accommodation" at bounding box center [426, 460] width 403 height 41
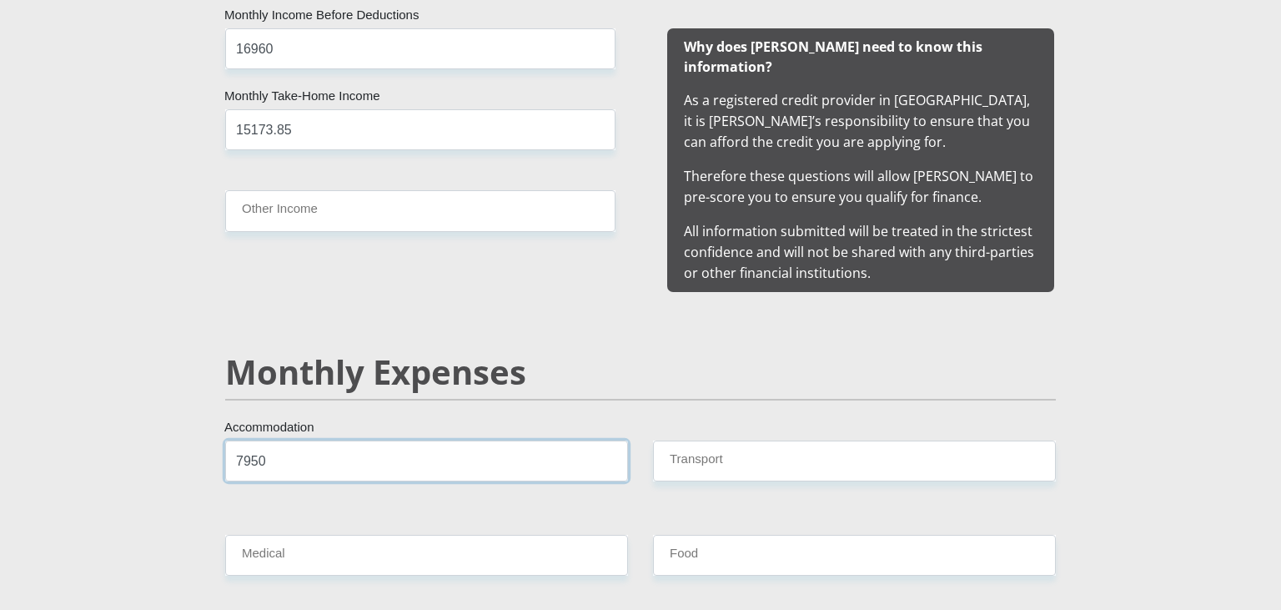
type input "7950"
type input "0"
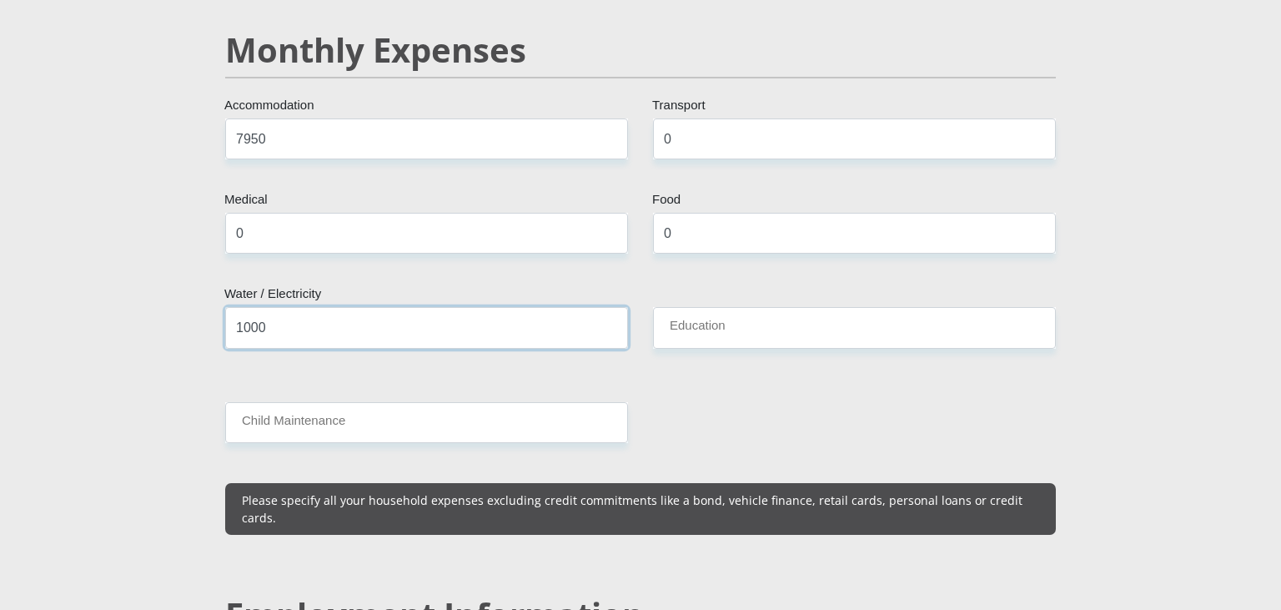
type input "1000"
type input "2750"
type input "0"
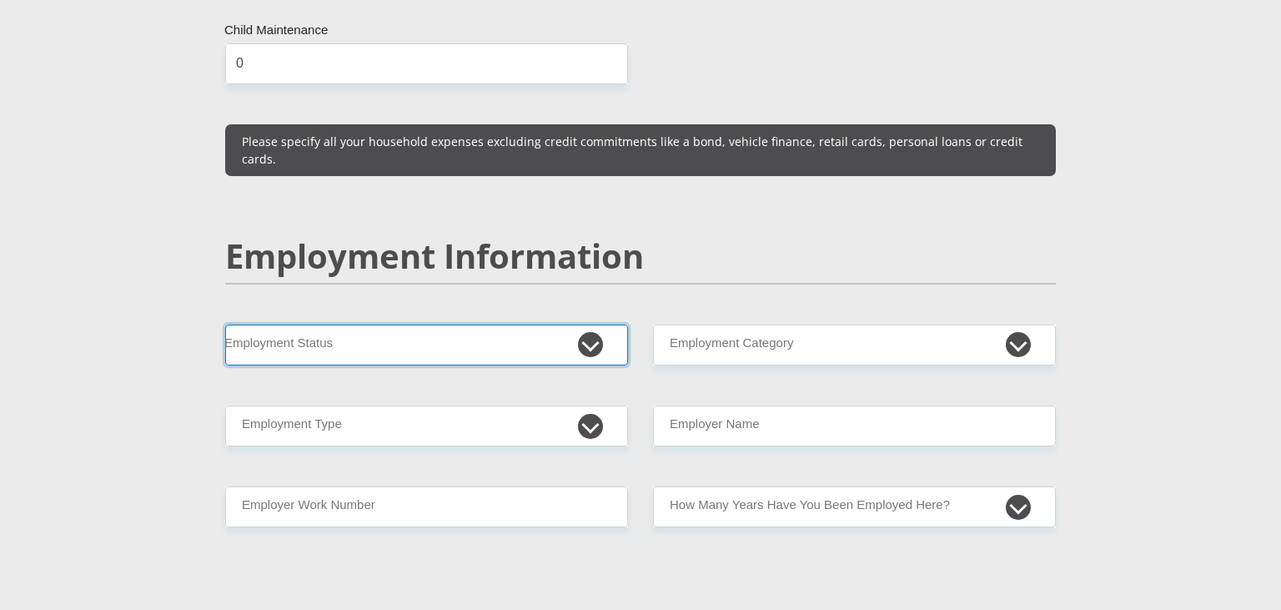
click at [225, 324] on select "Permanent/Full-time Part-time/Casual Contract Worker Self-Employed Housewife Re…" at bounding box center [426, 344] width 403 height 41
select select "1"
click option "Permanent/Full-time" at bounding box center [0, 0] width 0 height 0
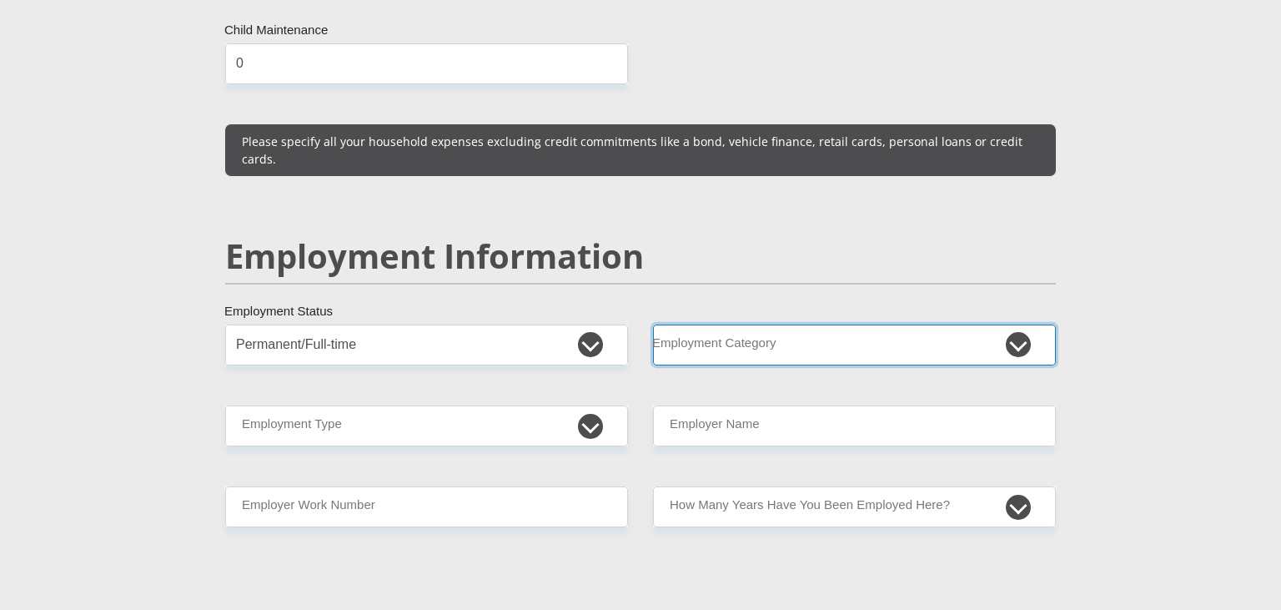
select select "71"
click option "OTHER (E.G. AIRLINES)" at bounding box center [0, 0] width 0 height 0
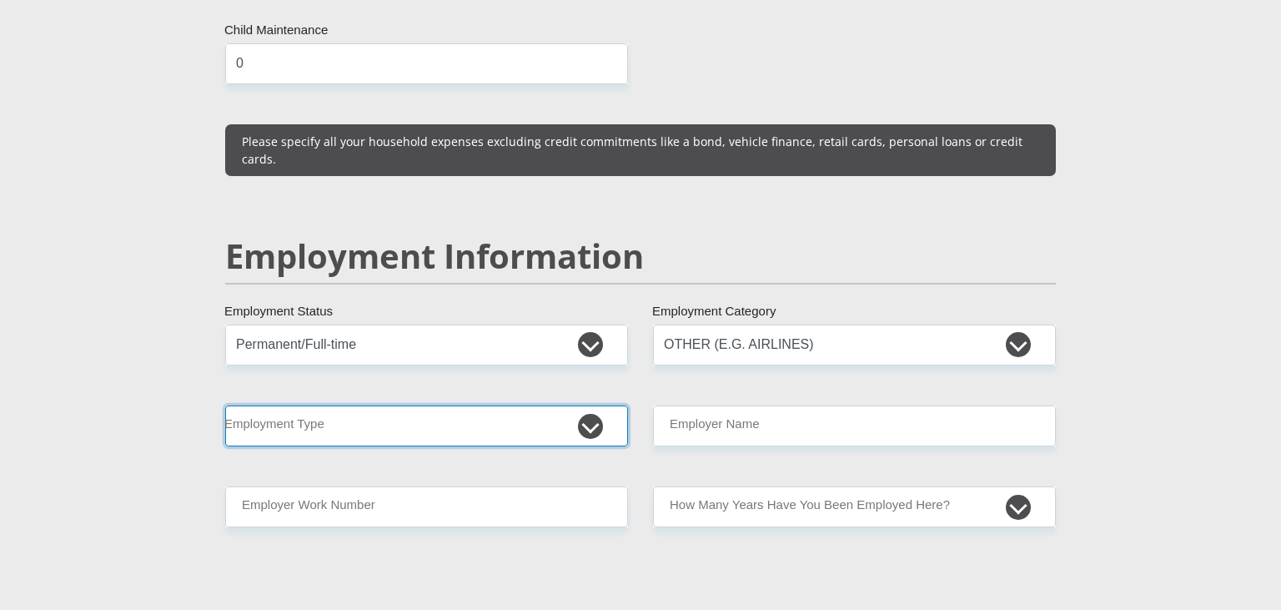
click at [225, 405] on select "College/Lecturer Craft Seller Creative Driver Executive Farmer Forces - Non Com…" at bounding box center [426, 425] width 403 height 41
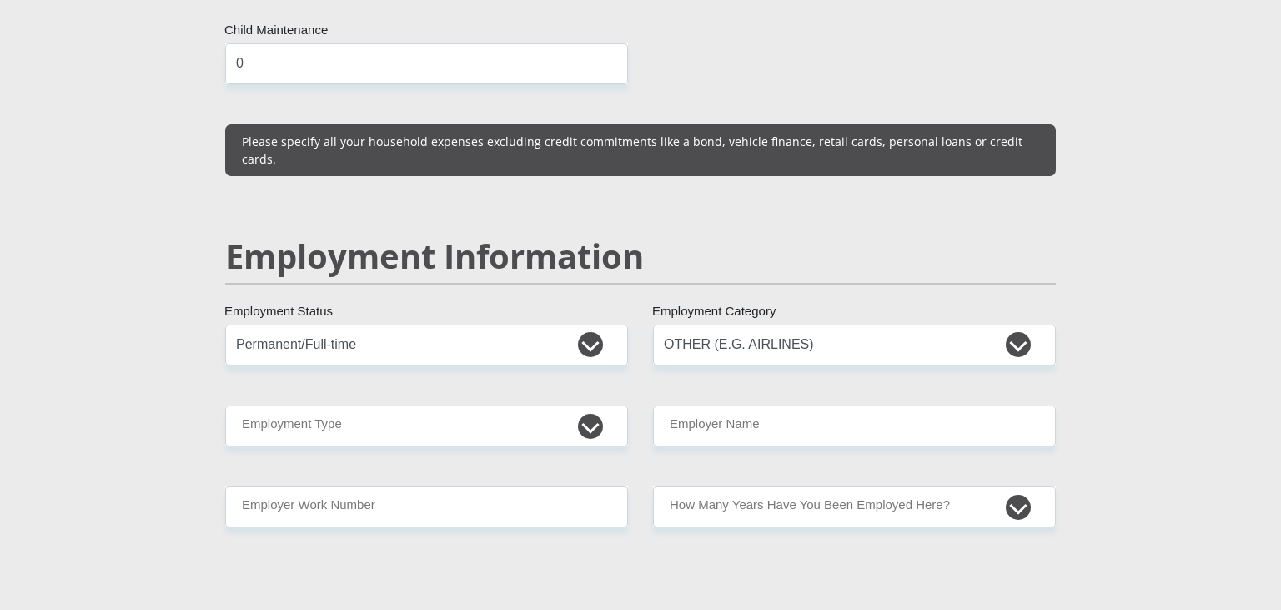
click at [155, 381] on section "Personal Details Mr Ms Mrs Dr Other Title Francis First Name Oosthuizen Surname…" at bounding box center [640, 319] width 1281 height 5158
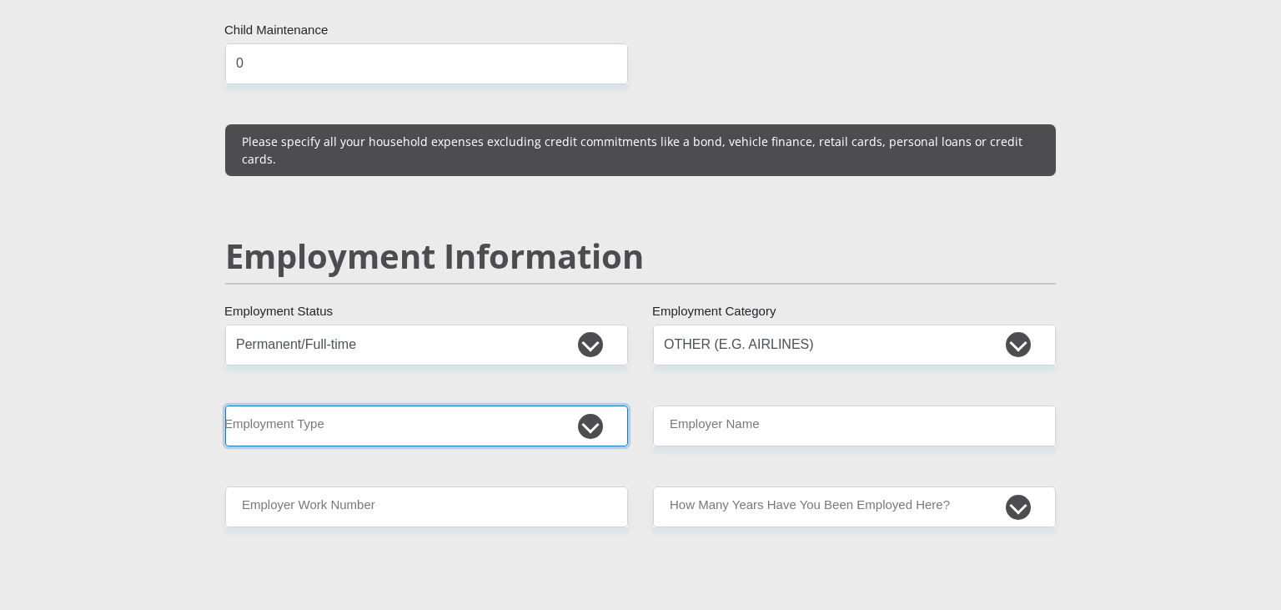
click at [225, 405] on select "College/Lecturer Craft Seller Creative Driver Executive Farmer Forces - Non Com…" at bounding box center [426, 425] width 403 height 41
select select "Office Staff/Clerk"
click option "Office Staff/Clerk" at bounding box center [0, 0] width 0 height 0
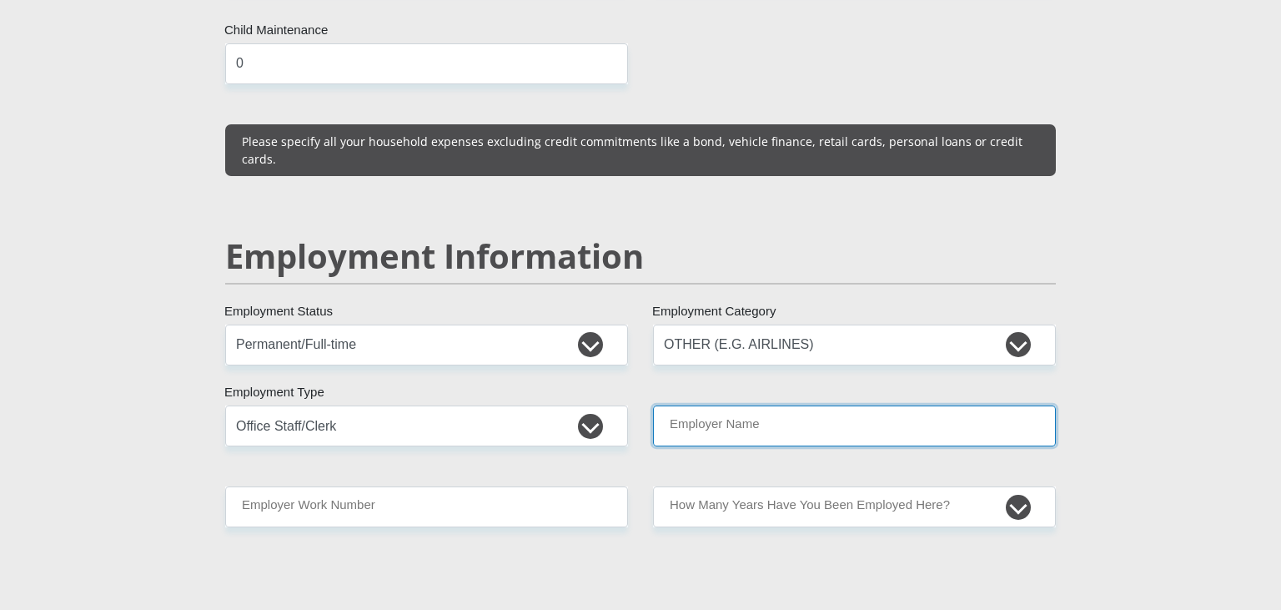
click at [762, 405] on input "Employer Name" at bounding box center [854, 425] width 403 height 41
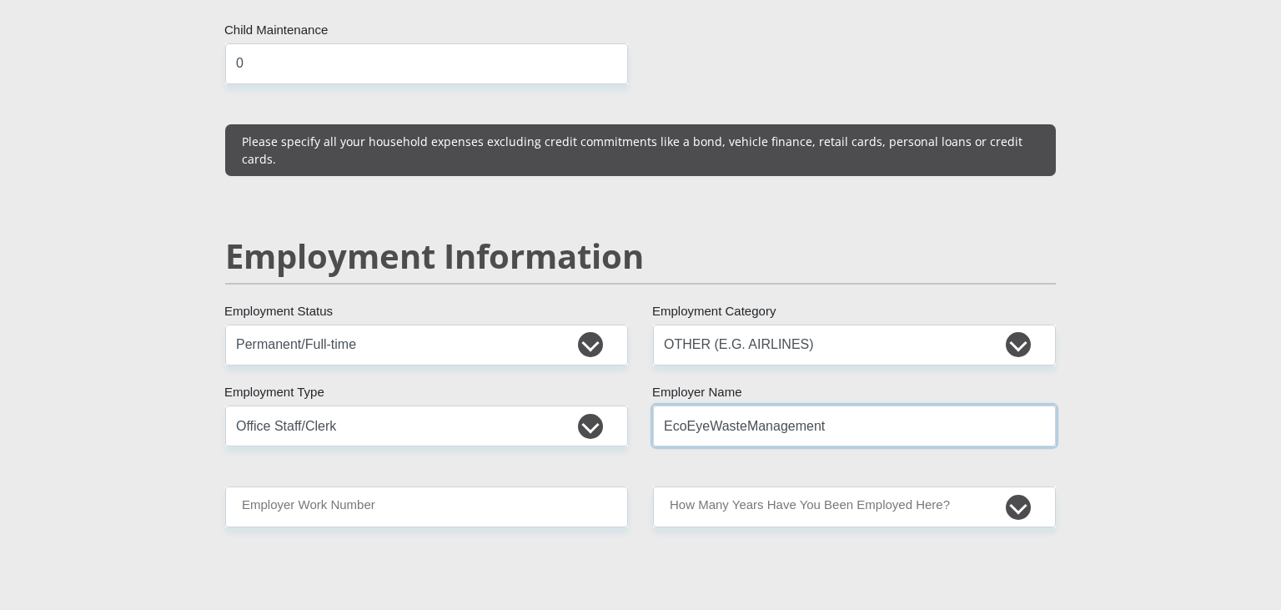
type input "EcoEyeWasteManagement"
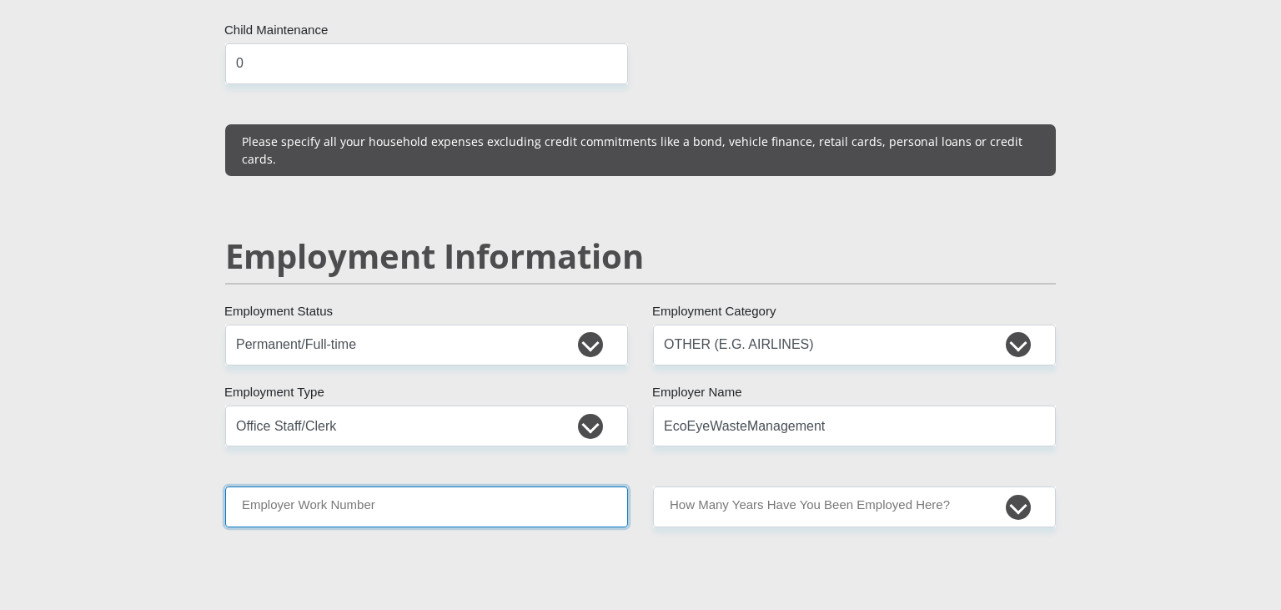
click at [374, 486] on input "Employer Work Number" at bounding box center [426, 506] width 403 height 41
type input "0861326393"
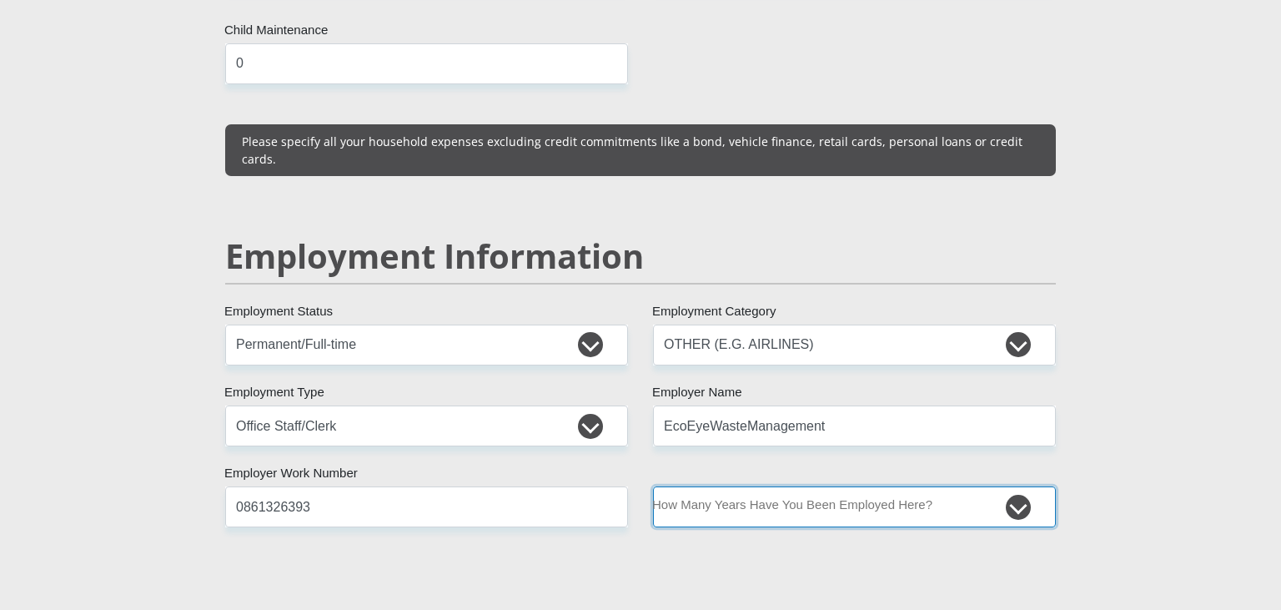
click at [653, 486] on select "less than 1 year 1-3 years 3-5 years 5+ years" at bounding box center [854, 506] width 403 height 41
select select "24"
click option "1-3 years" at bounding box center [0, 0] width 0 height 0
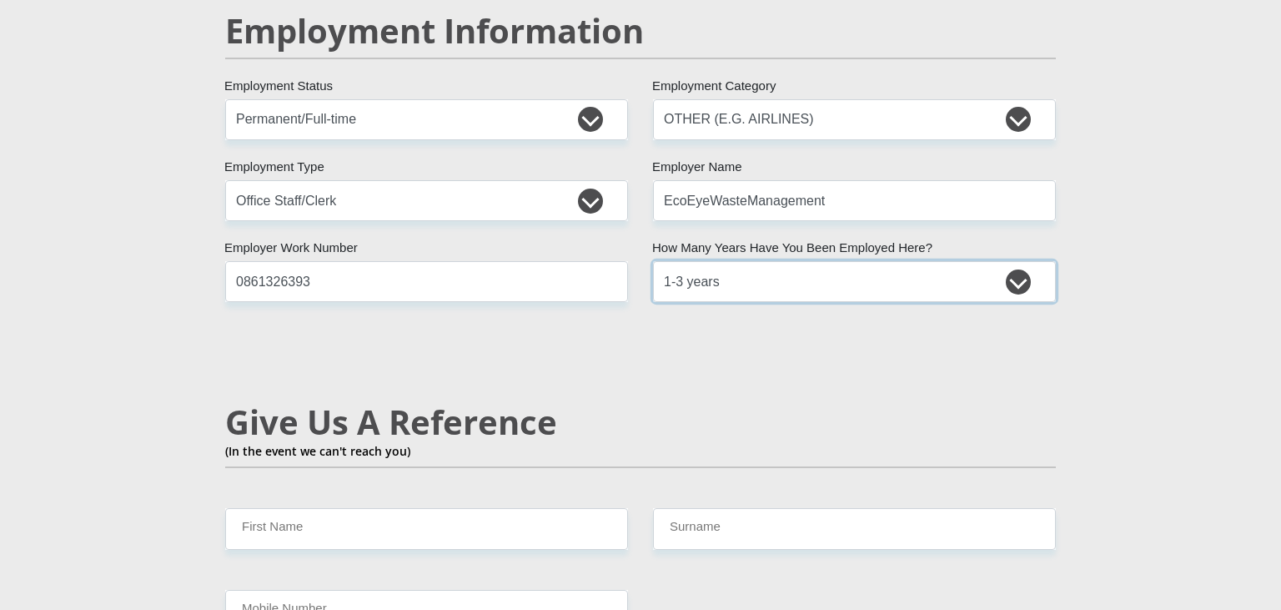
scroll to position [2618, 0]
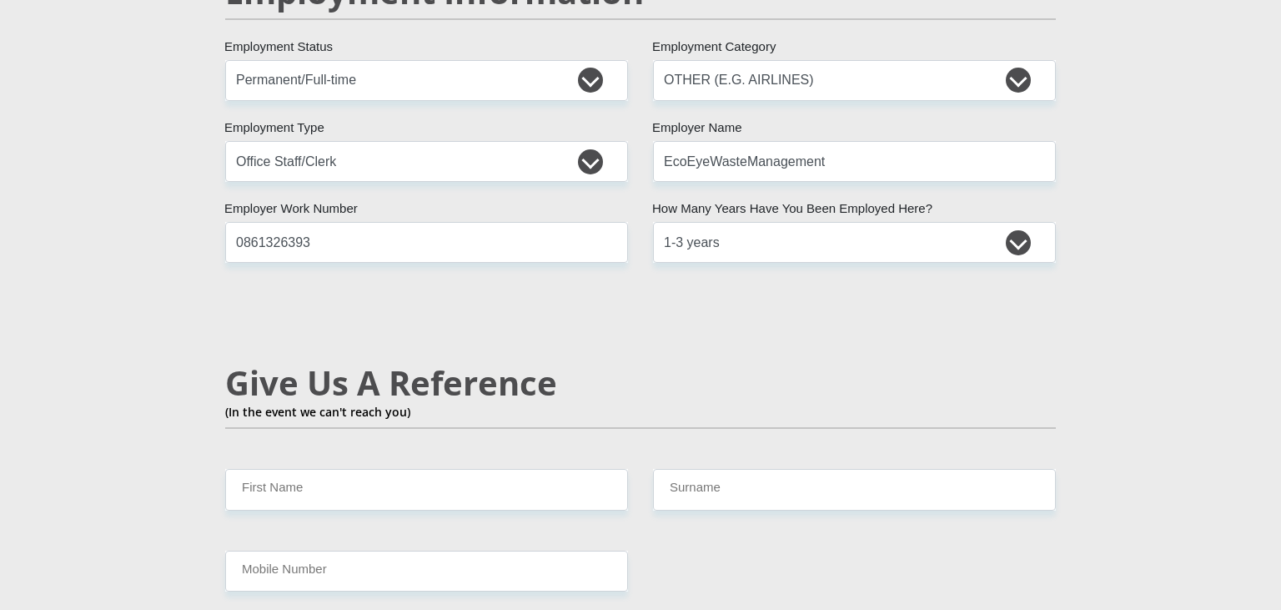
click at [464, 428] on div "Give Us A Reference (In the event we can't reach you)" at bounding box center [641, 416] width 856 height 106
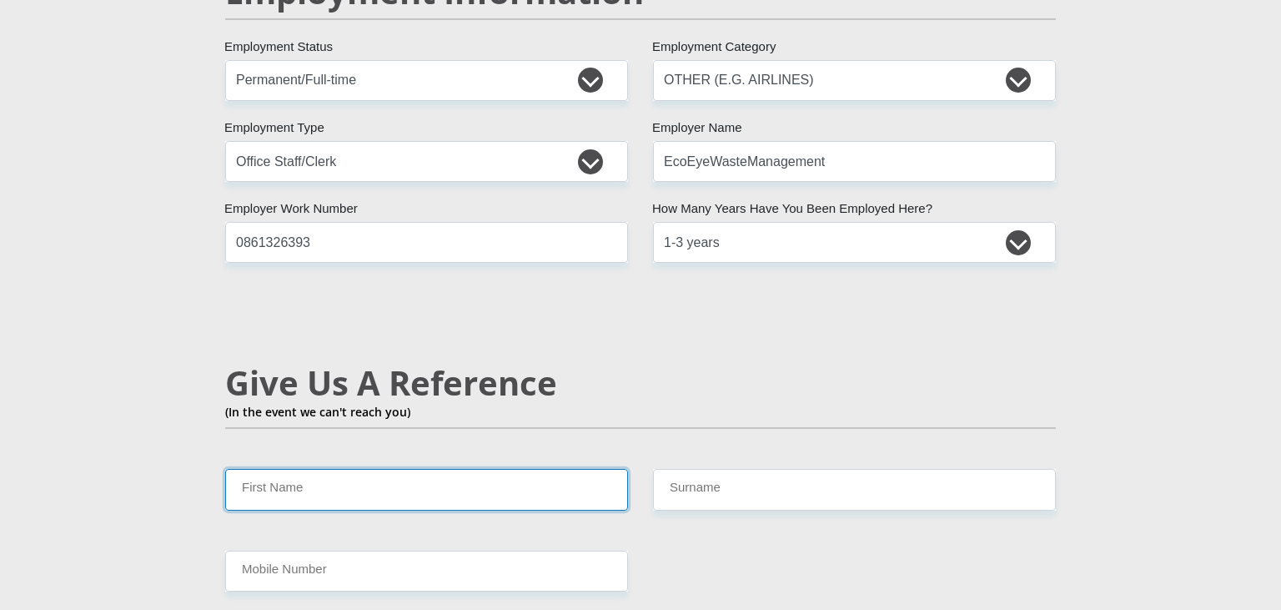
click at [459, 469] on input "First Name" at bounding box center [426, 489] width 403 height 41
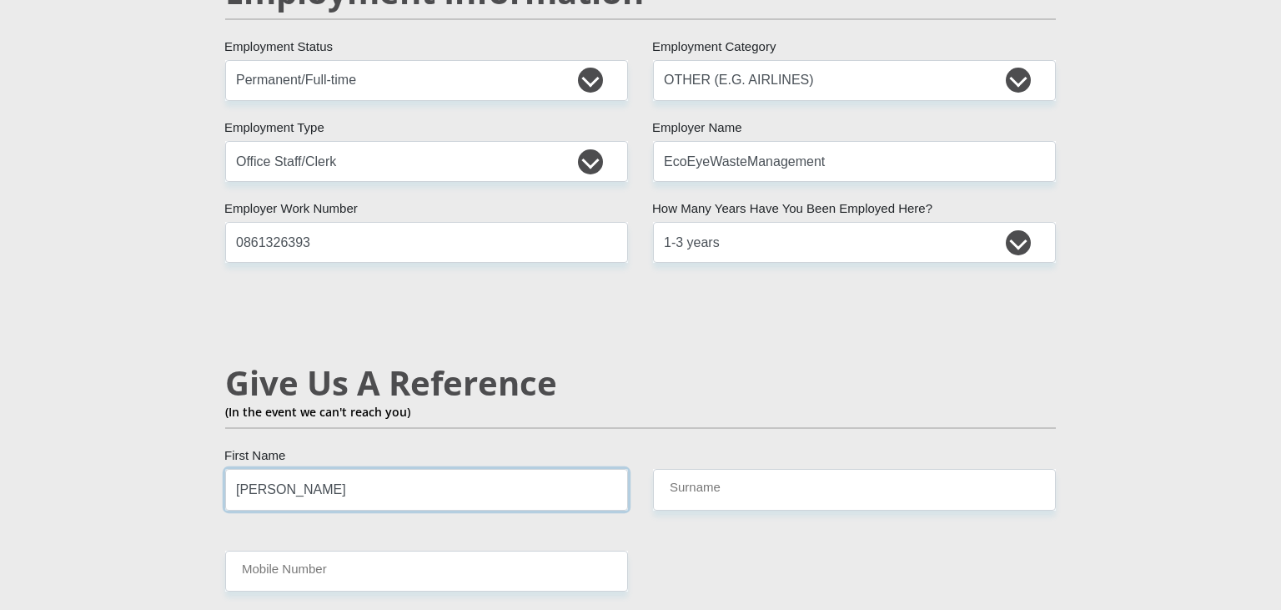
type input "Geraldine"
type input "Otto"
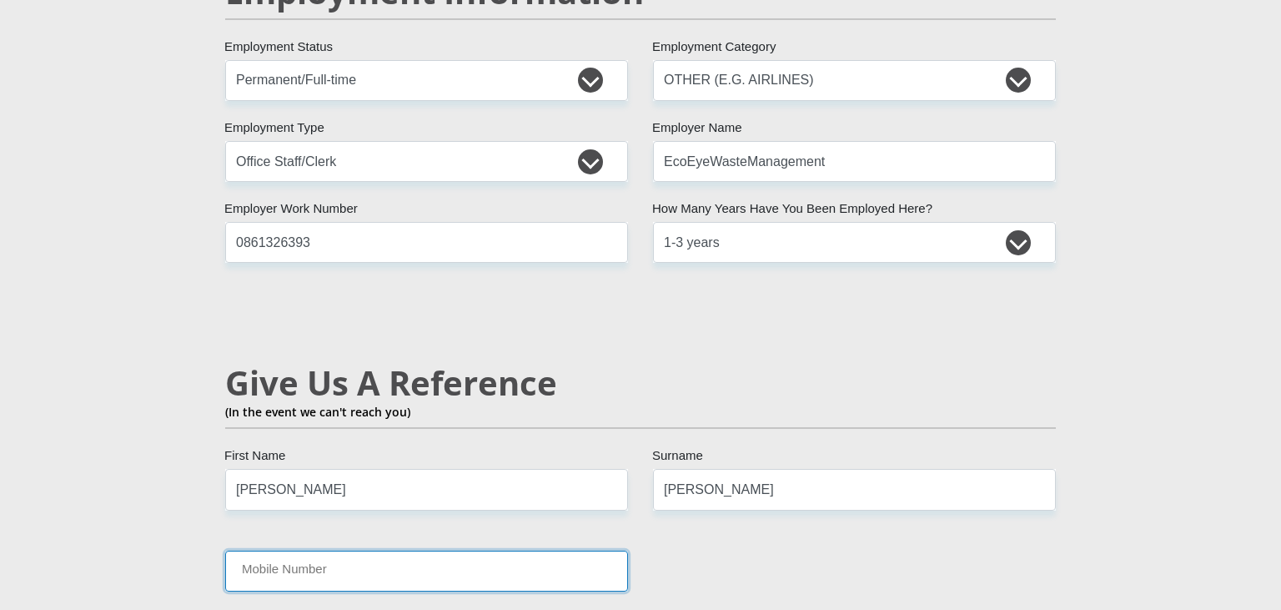
click at [364, 550] on input "Mobile Number" at bounding box center [426, 570] width 403 height 41
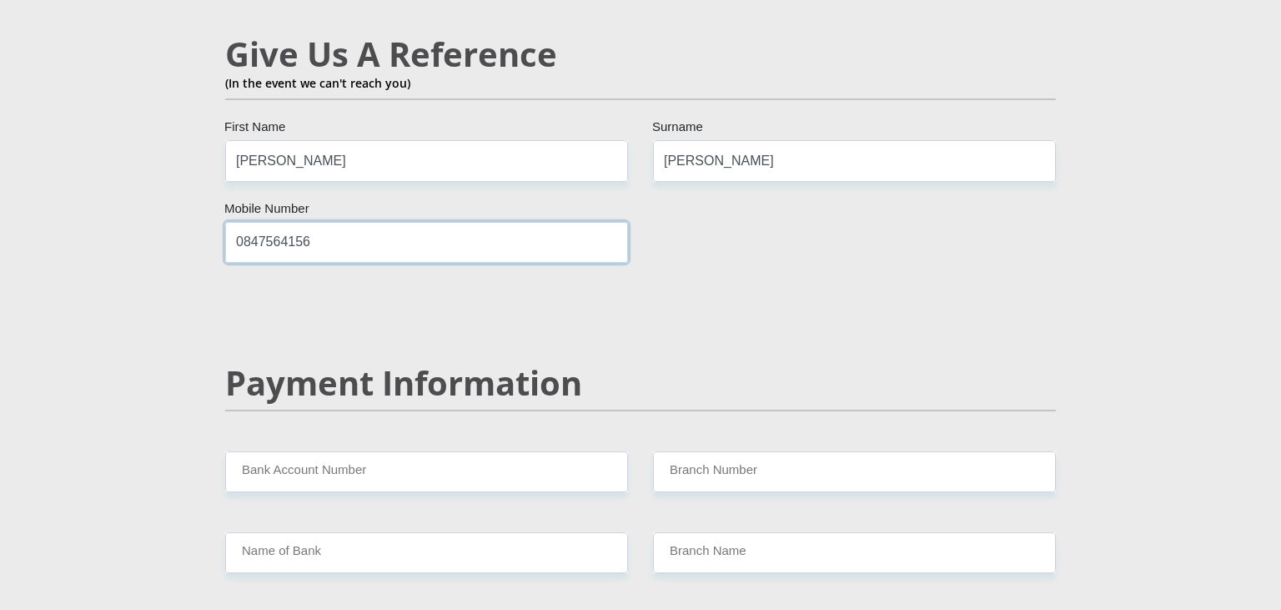
scroll to position [2970, 0]
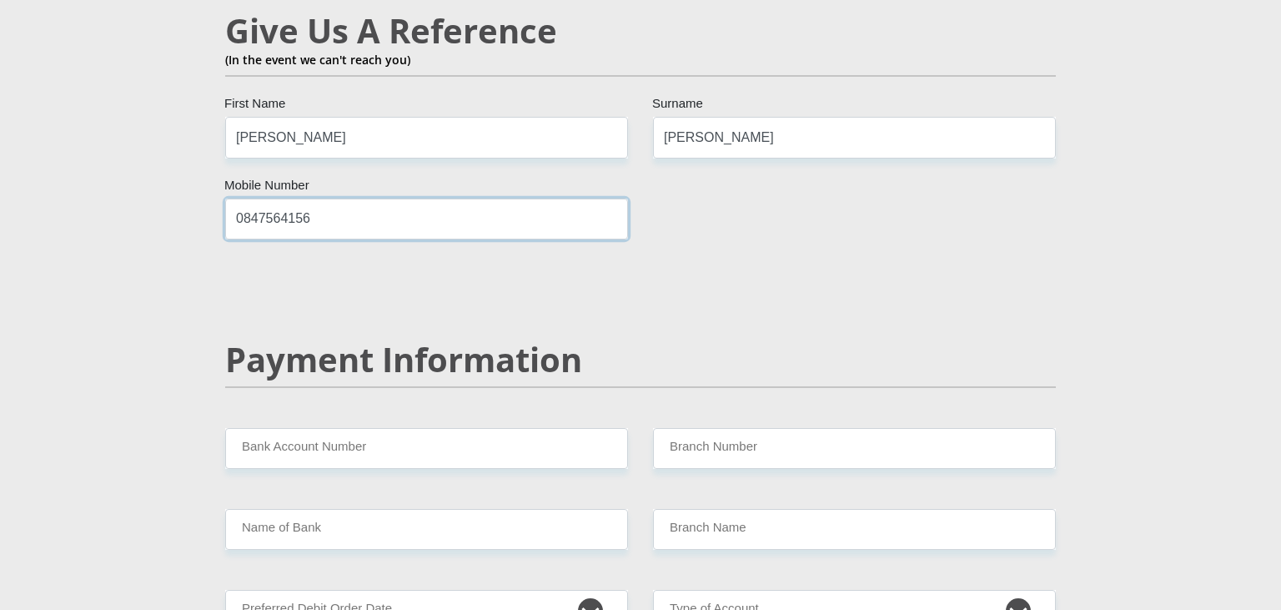
type input "0847564156"
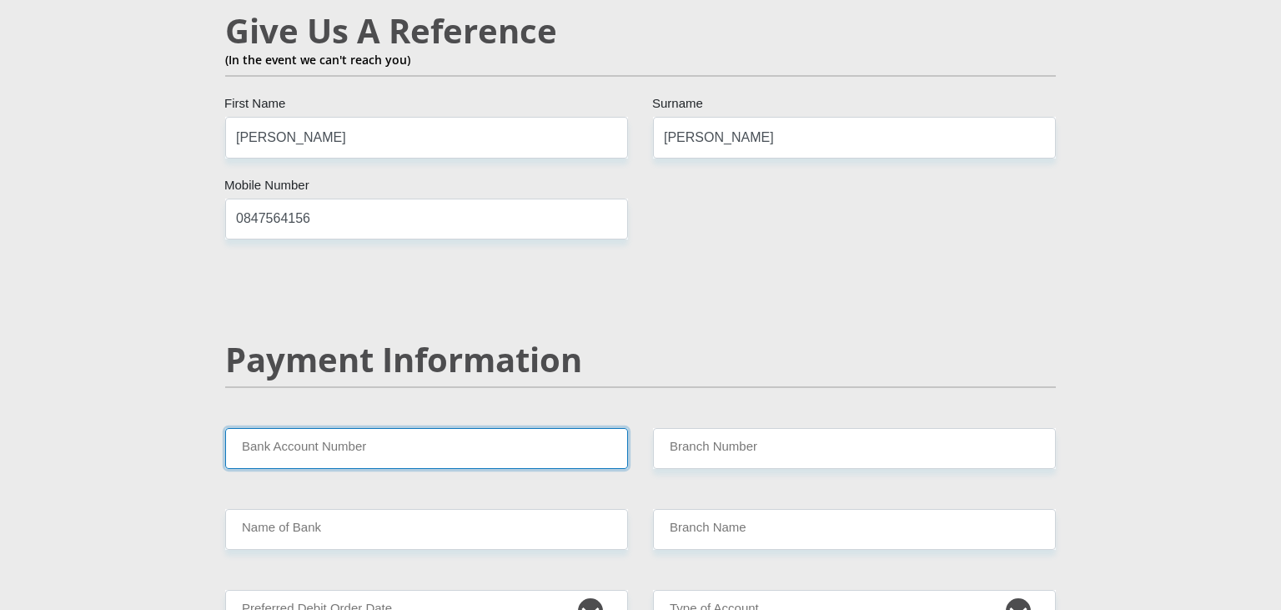
click at [423, 428] on input "Bank Account Number" at bounding box center [426, 448] width 403 height 41
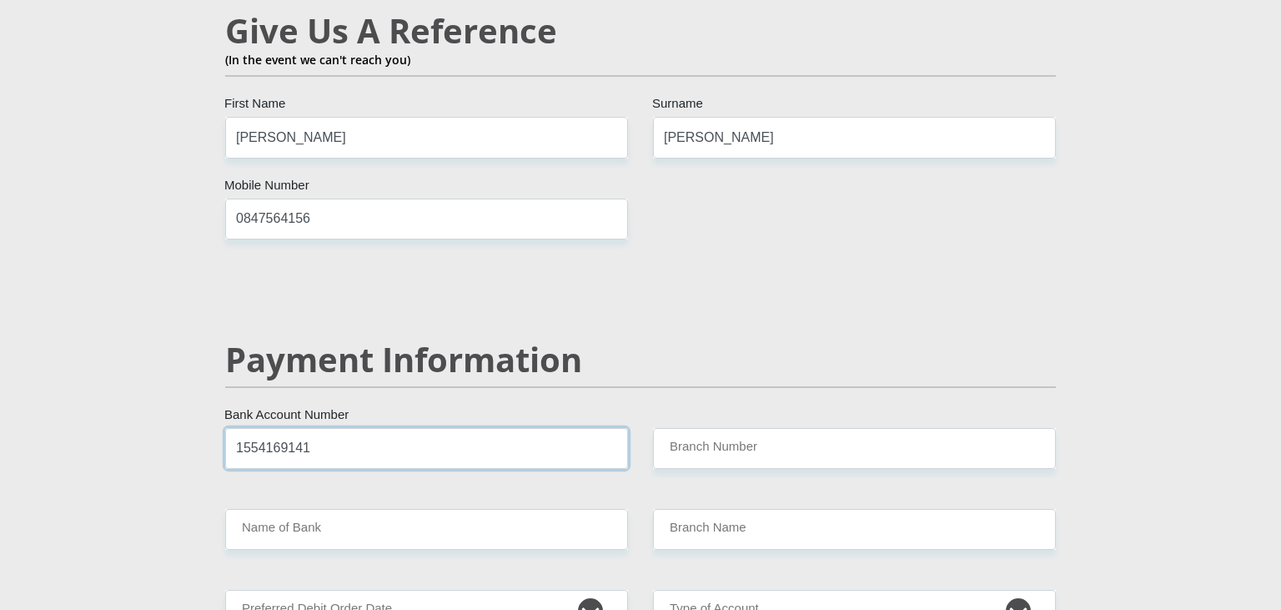
type input "1554169141"
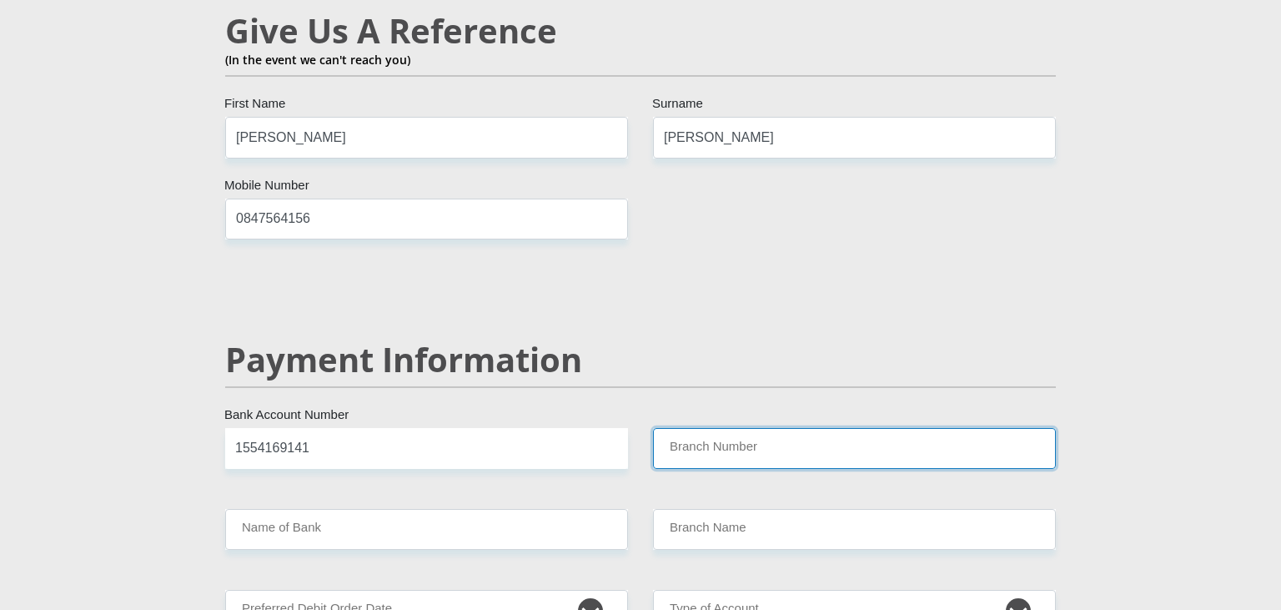
paste input "470010"
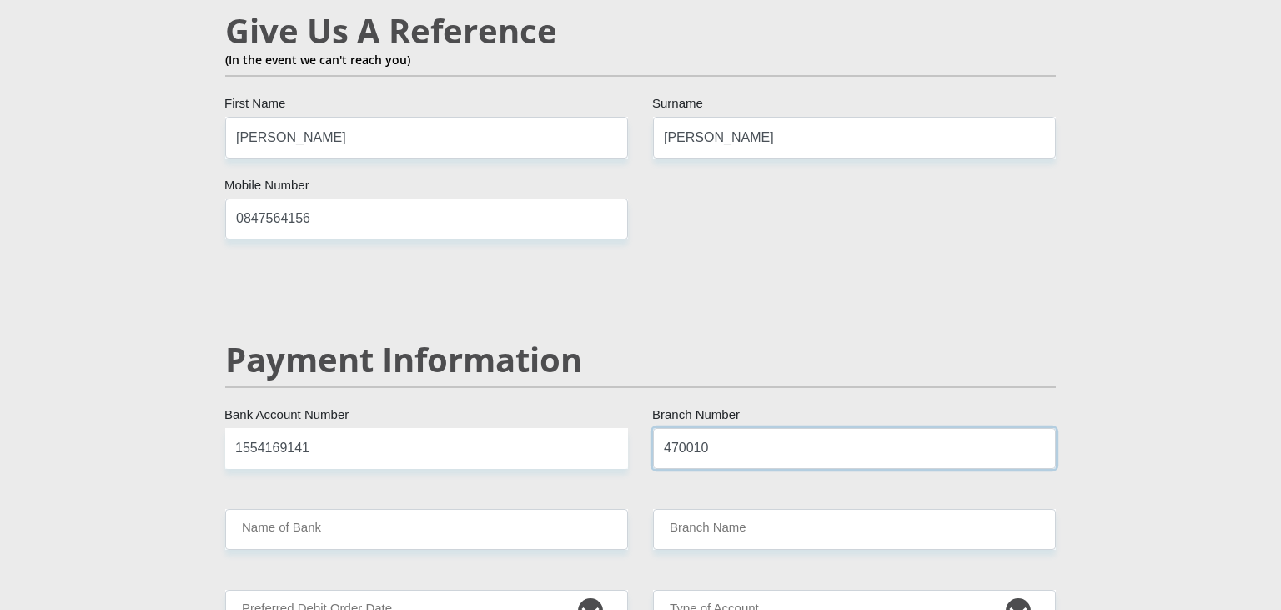
type input "470010"
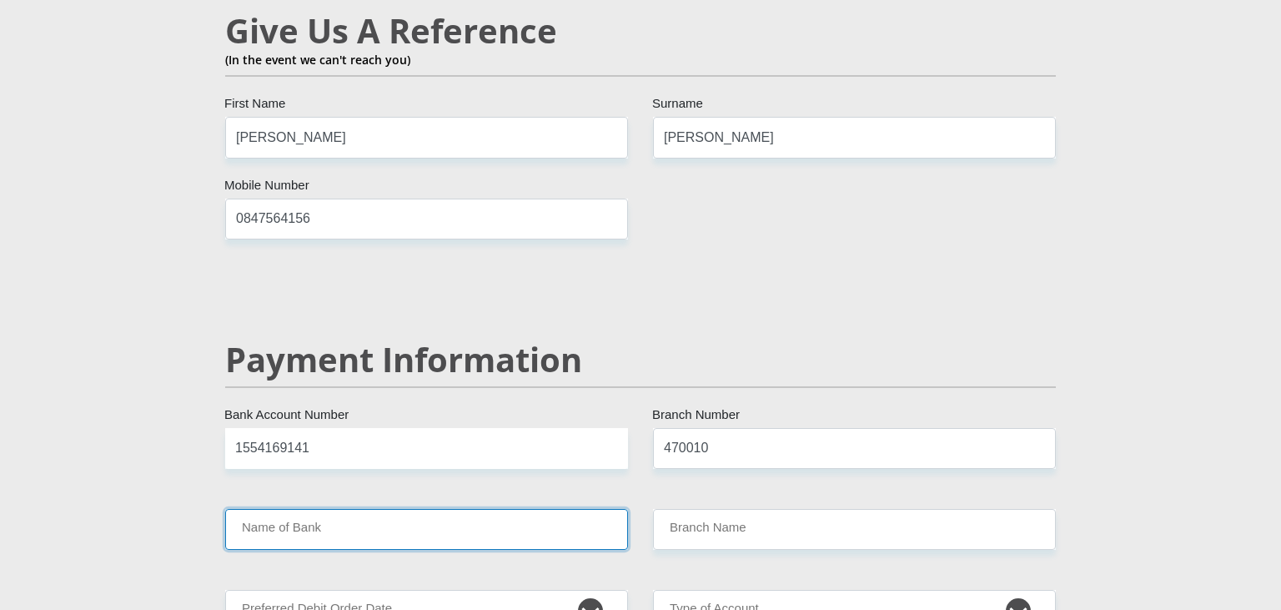
click at [455, 509] on input "Name of Bank" at bounding box center [426, 529] width 403 height 41
type input "CAPITEC BANK LIMITED"
type input "CAPITEC BANK CPC"
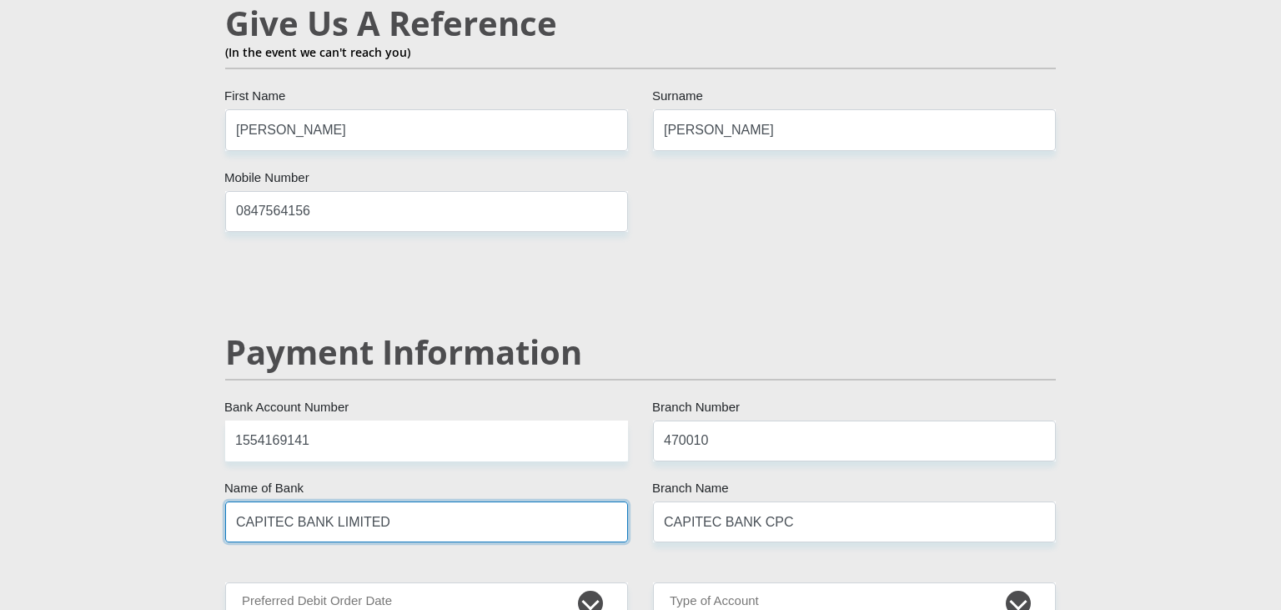
scroll to position [3146, 0]
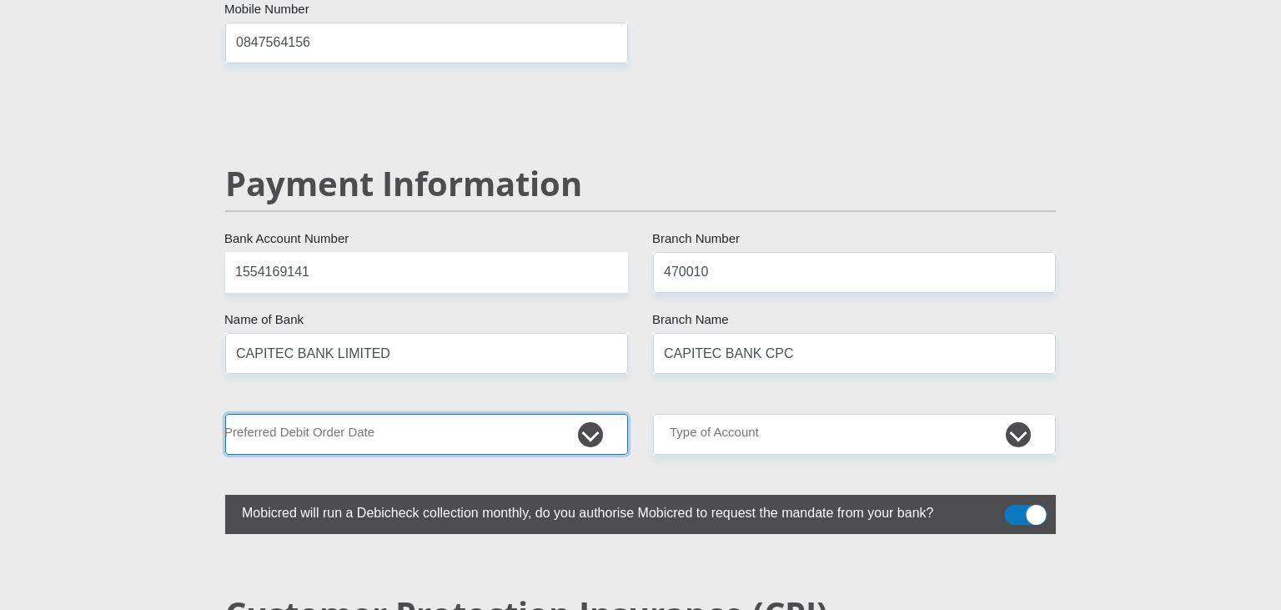
select select "30"
click option "30th" at bounding box center [0, 0] width 0 height 0
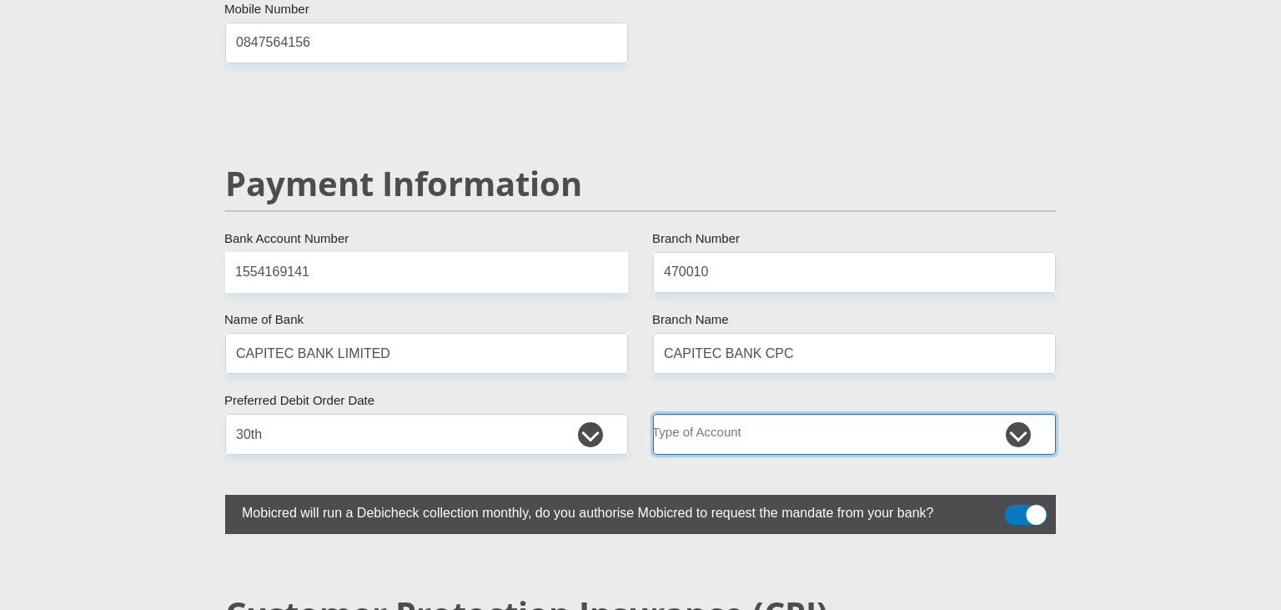
click at [653, 414] on select "Cheque Savings" at bounding box center [854, 434] width 403 height 41
select select "SAV"
click option "Savings" at bounding box center [0, 0] width 0 height 0
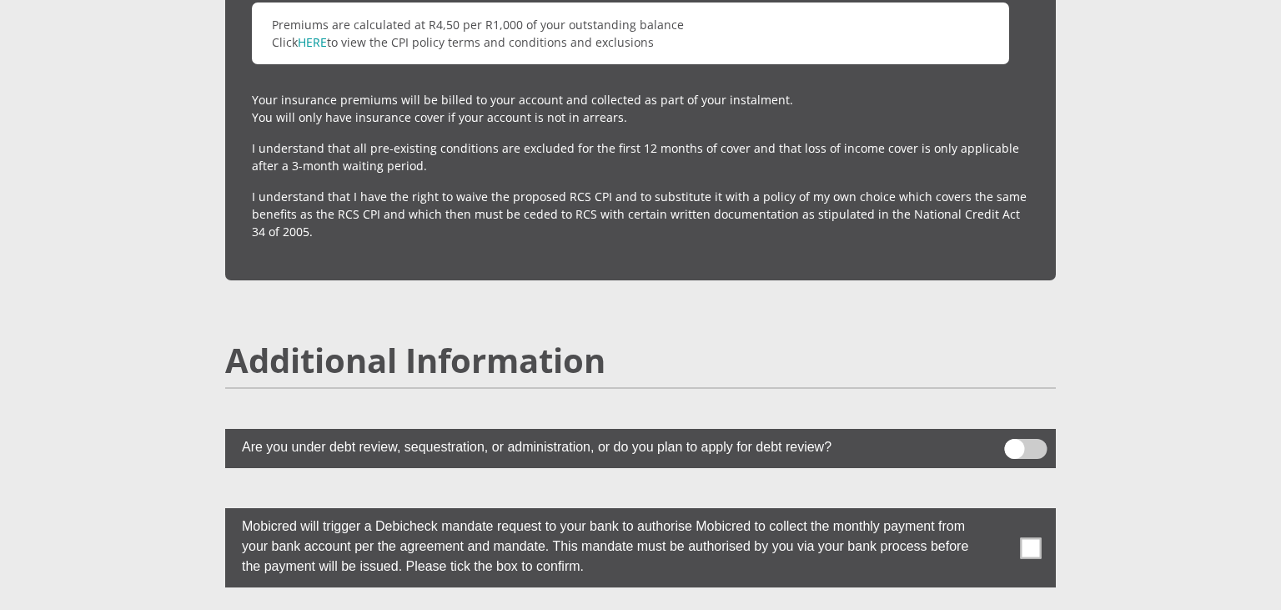
scroll to position [4290, 0]
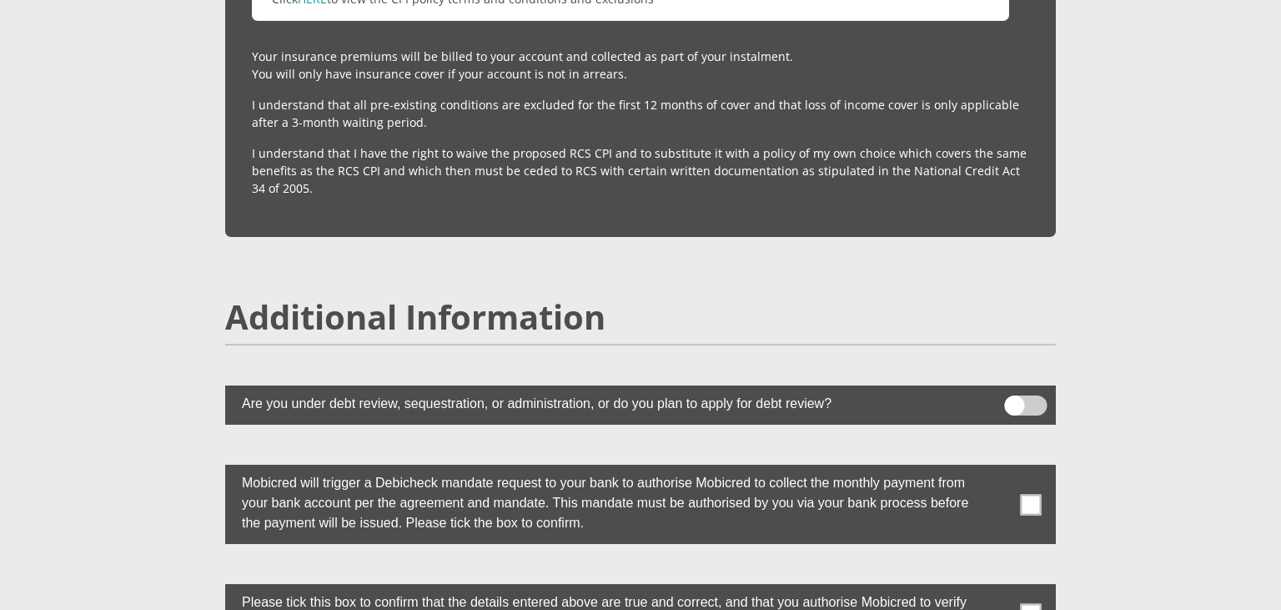
click at [1036, 494] on span at bounding box center [1031, 504] width 21 height 21
click at [997, 469] on input "checkbox" at bounding box center [997, 469] width 0 height 0
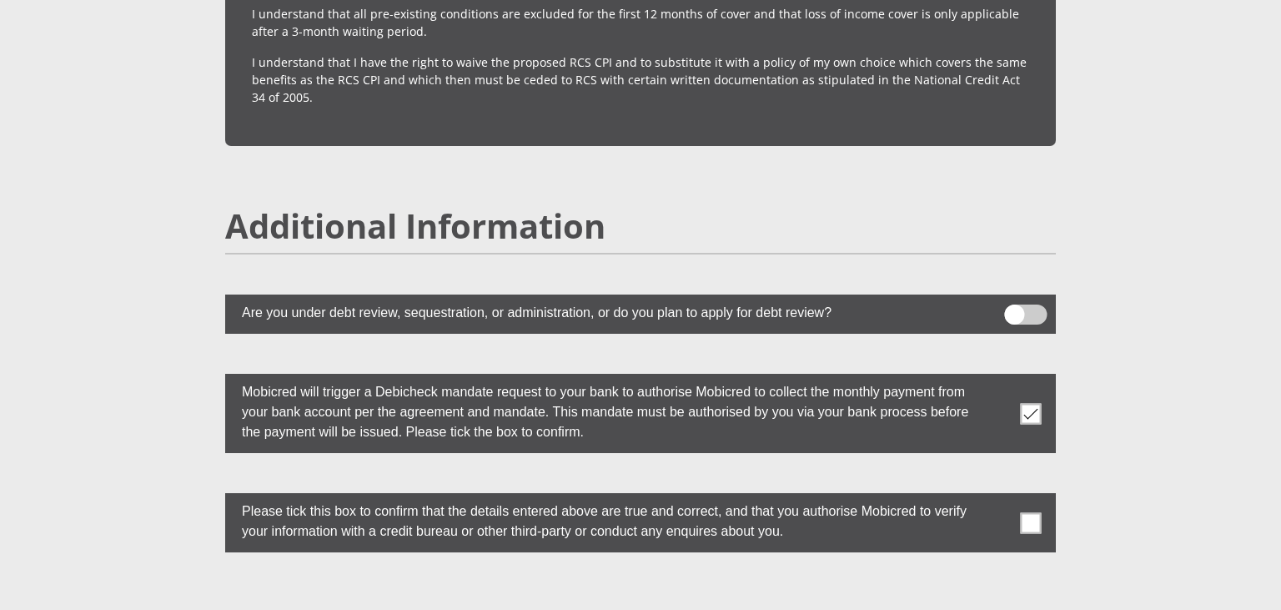
scroll to position [4555, 0]
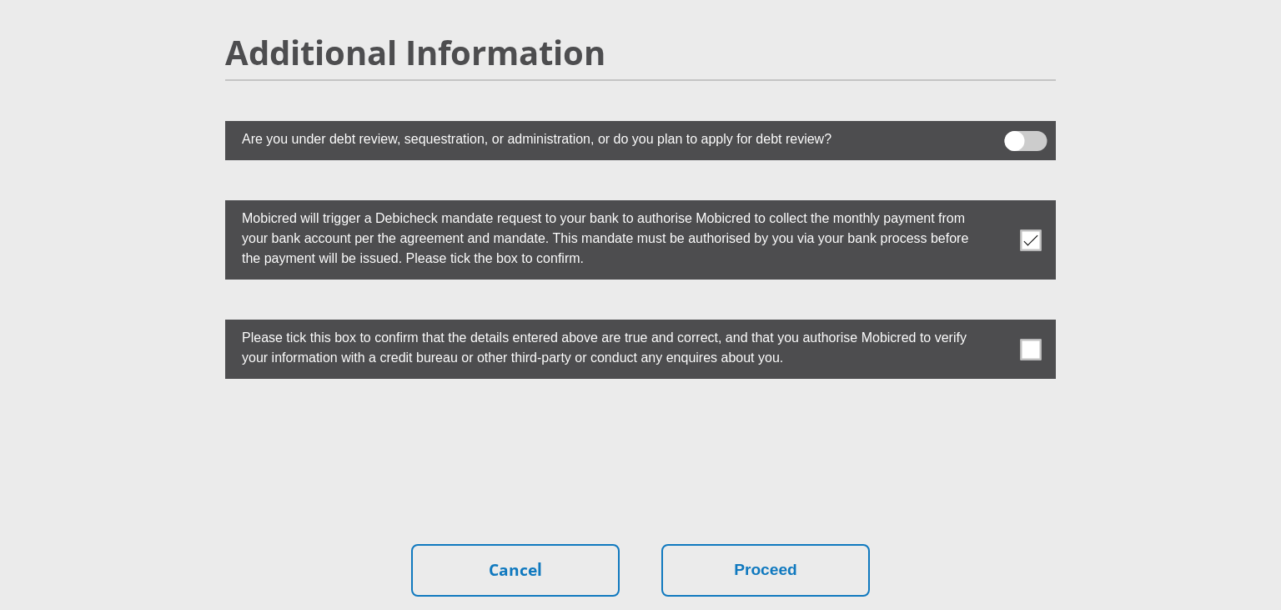
click at [1028, 339] on span at bounding box center [1031, 349] width 21 height 21
click at [997, 324] on input "checkbox" at bounding box center [997, 324] width 0 height 0
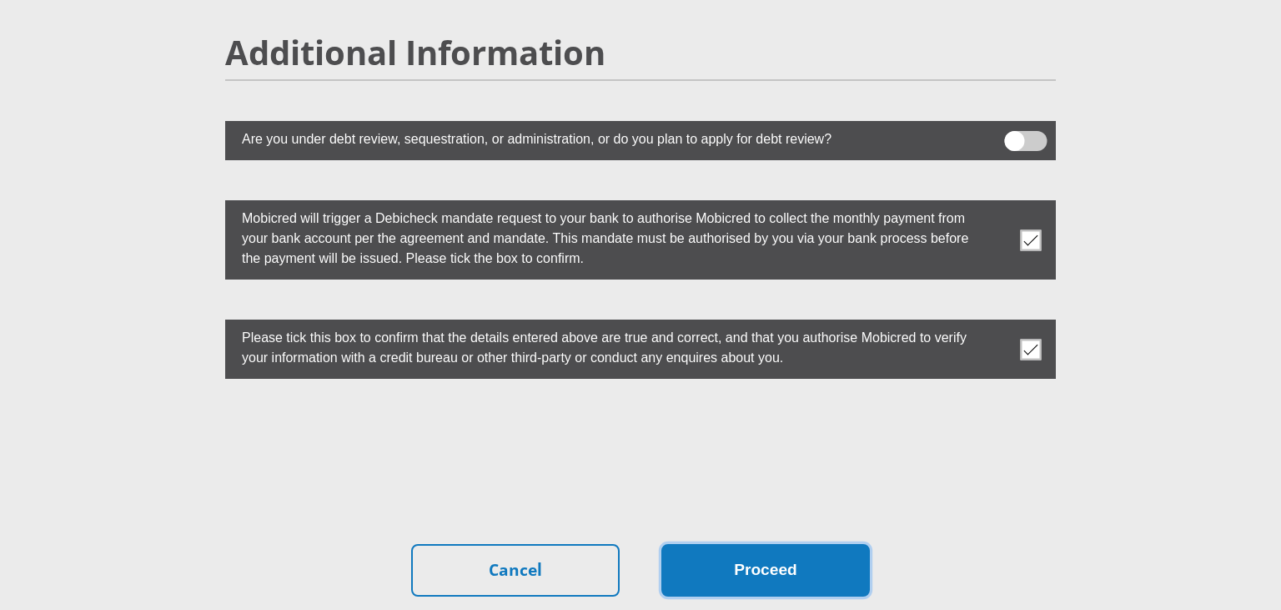
click at [787, 544] on button "Proceed" at bounding box center [765, 570] width 208 height 53
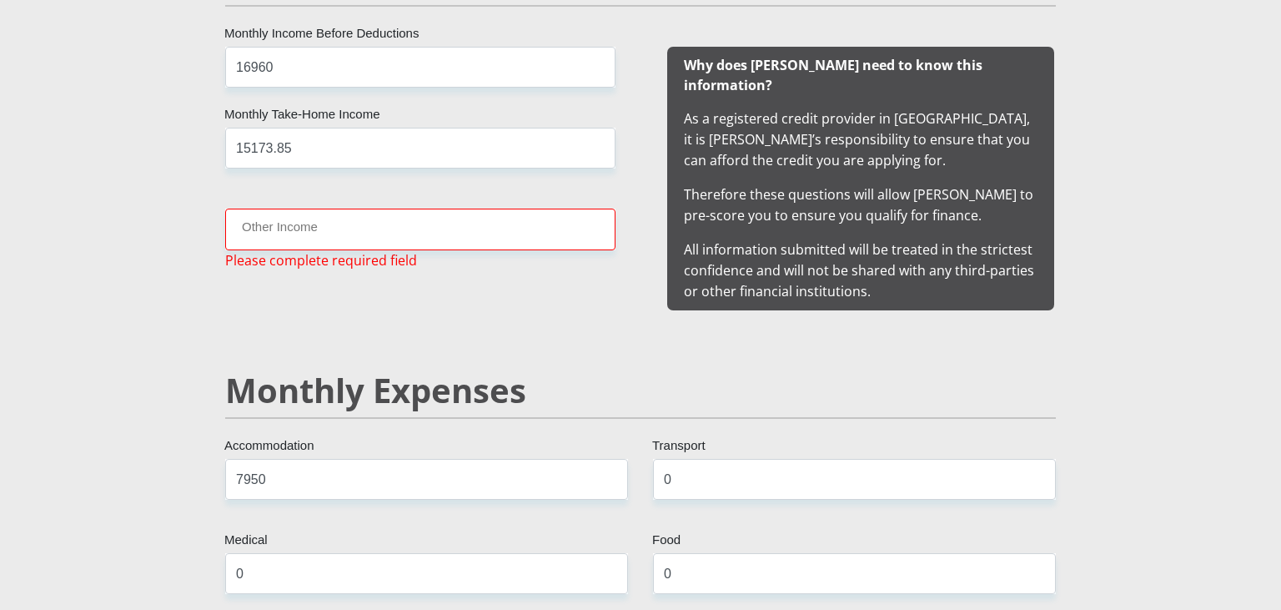
scroll to position [1653, 0]
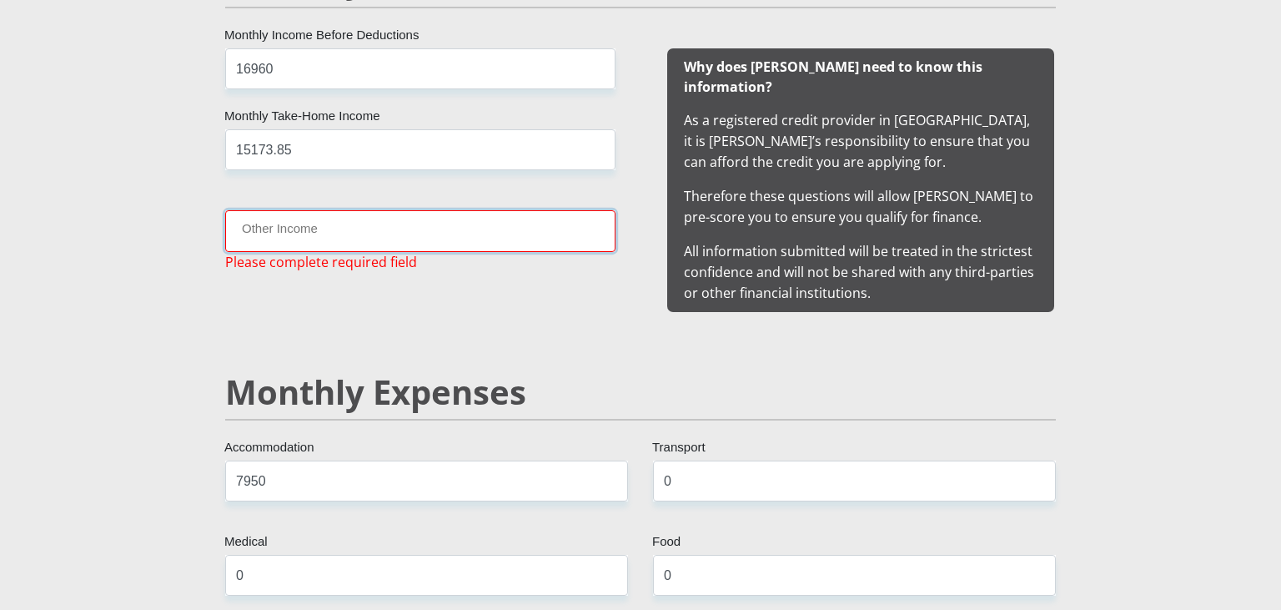
click at [331, 233] on input "Other Income" at bounding box center [420, 230] width 390 height 41
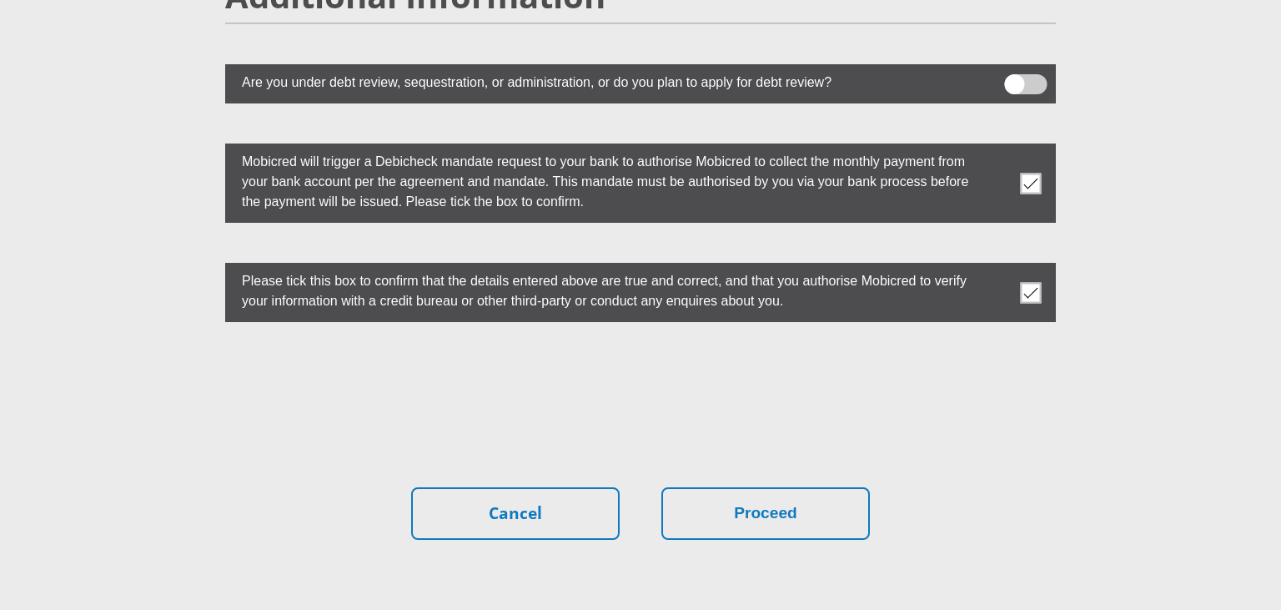
scroll to position [4695, 0]
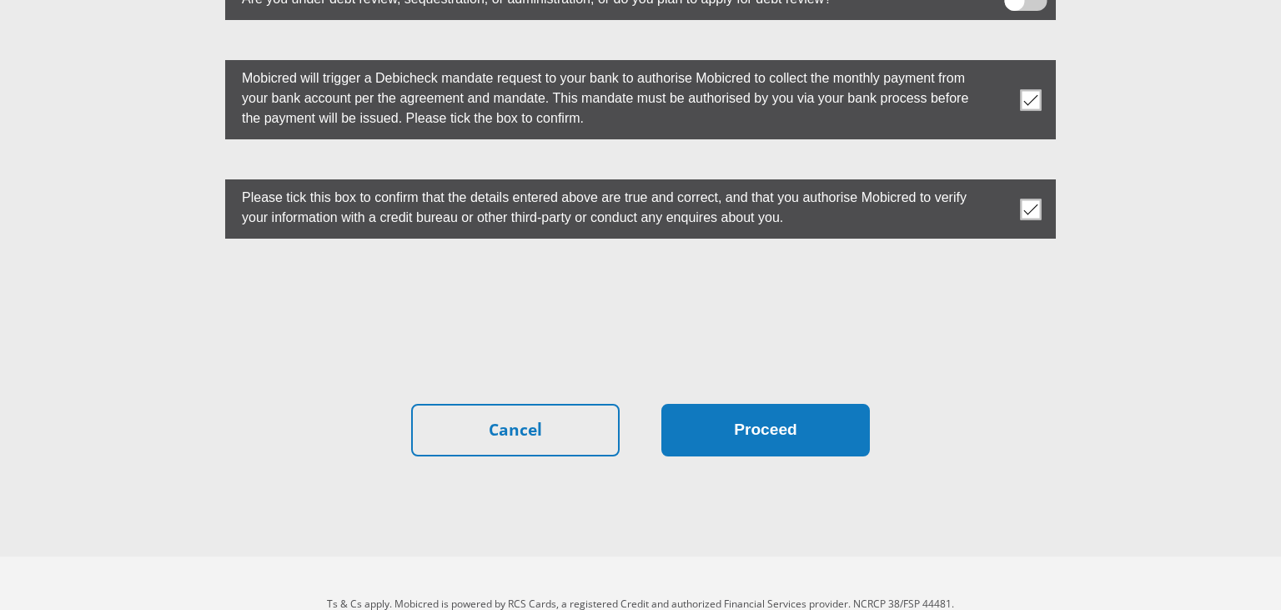
type input "0"
click at [736, 404] on button "Proceed" at bounding box center [765, 430] width 208 height 53
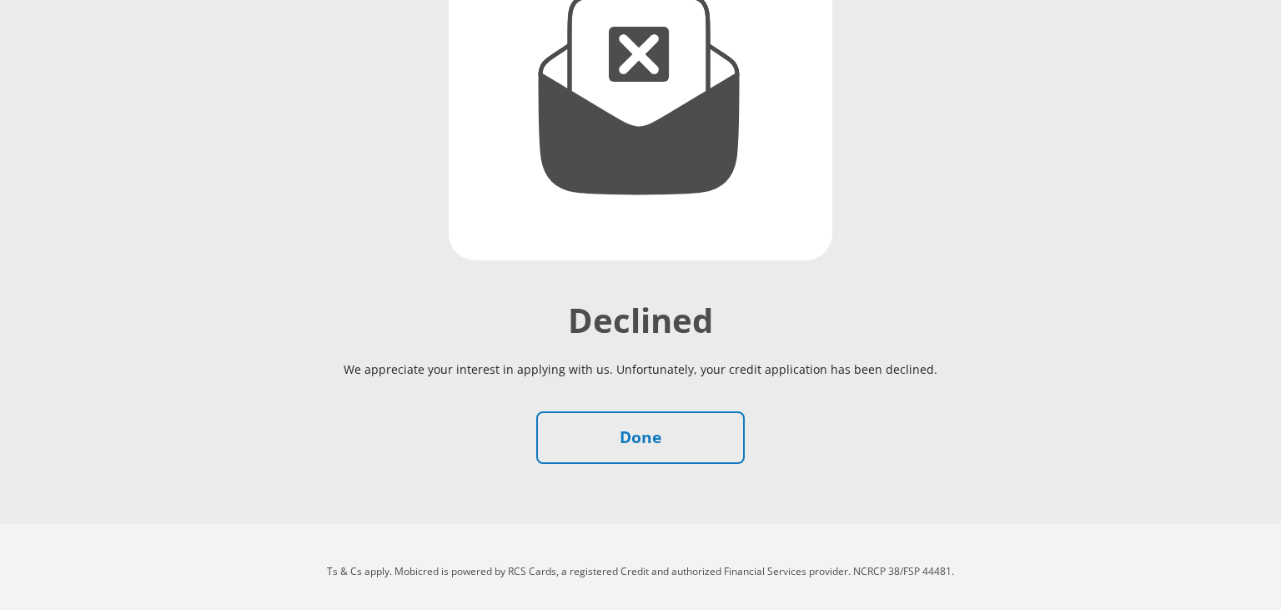
scroll to position [284, 0]
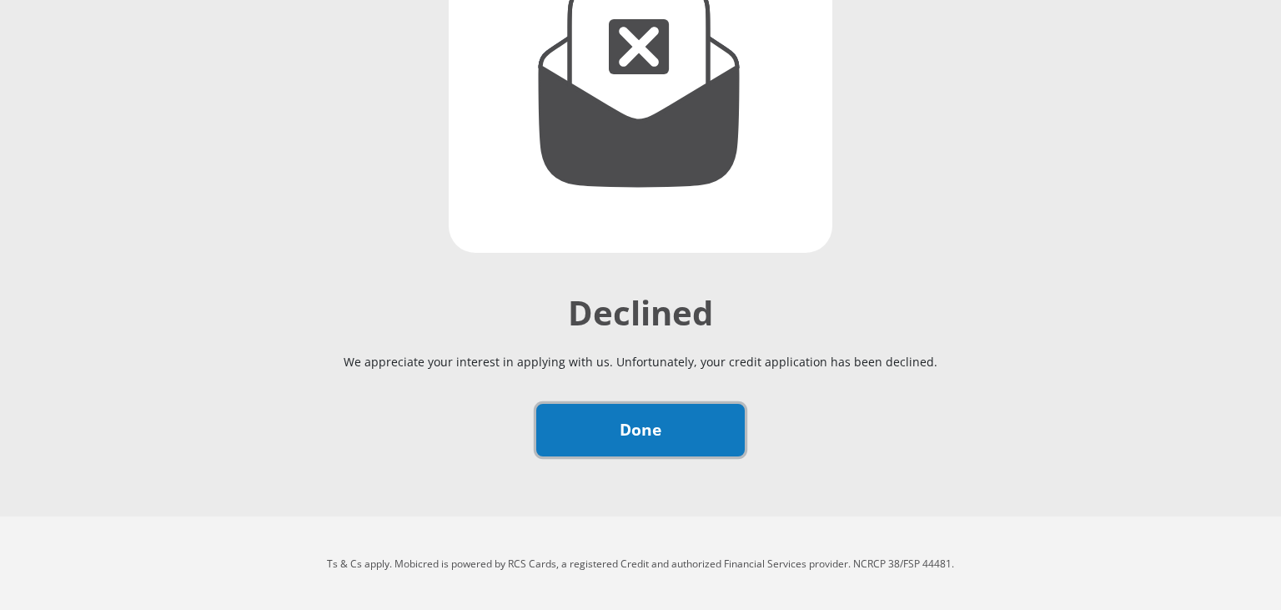
click at [692, 413] on link "Done" at bounding box center [640, 430] width 208 height 53
